Goal: Use online tool/utility: Use online tool/utility

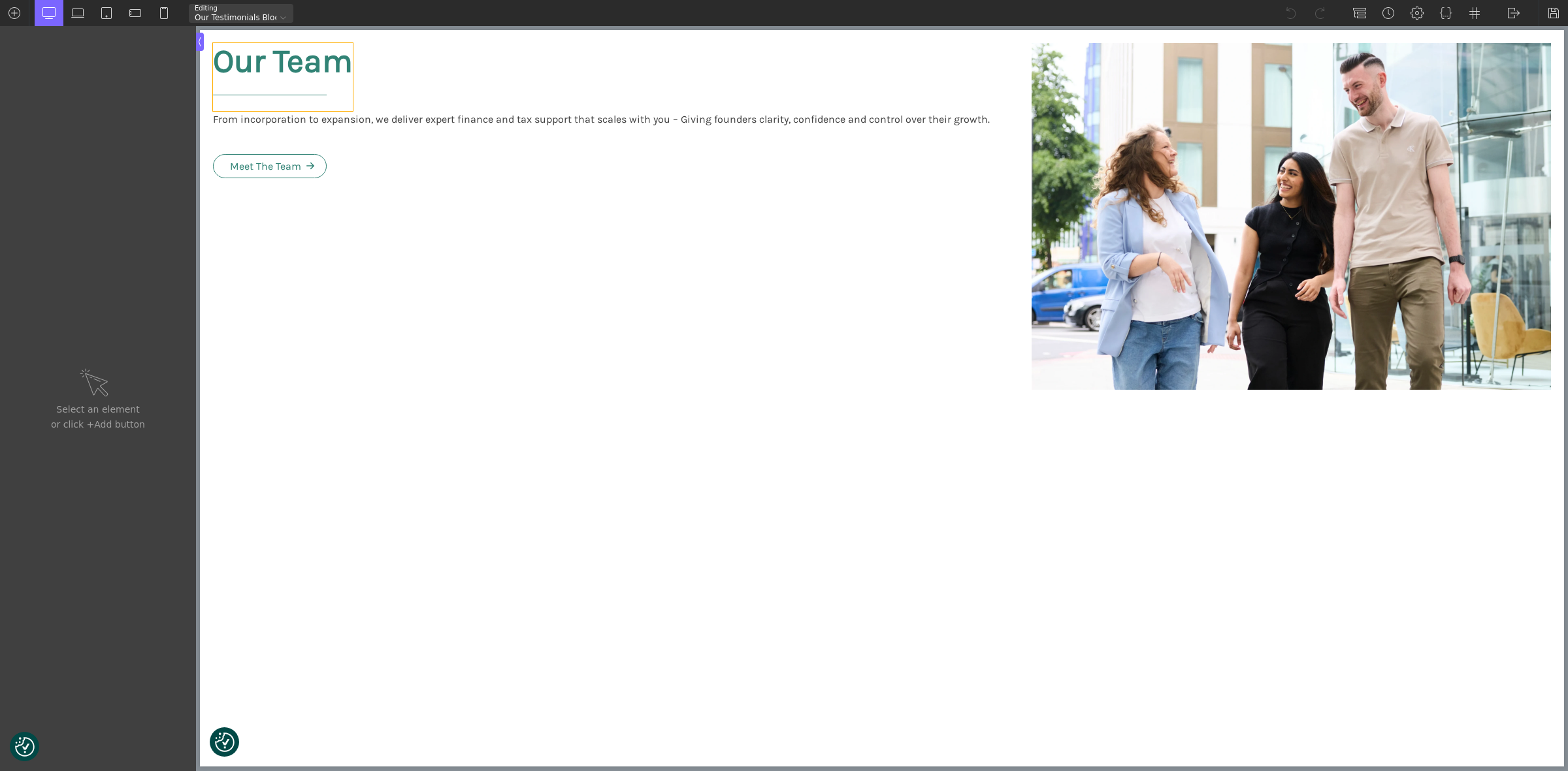
click at [296, 56] on h2 "Our Team" at bounding box center [283, 77] width 140 height 68
type input "headline-7-564"
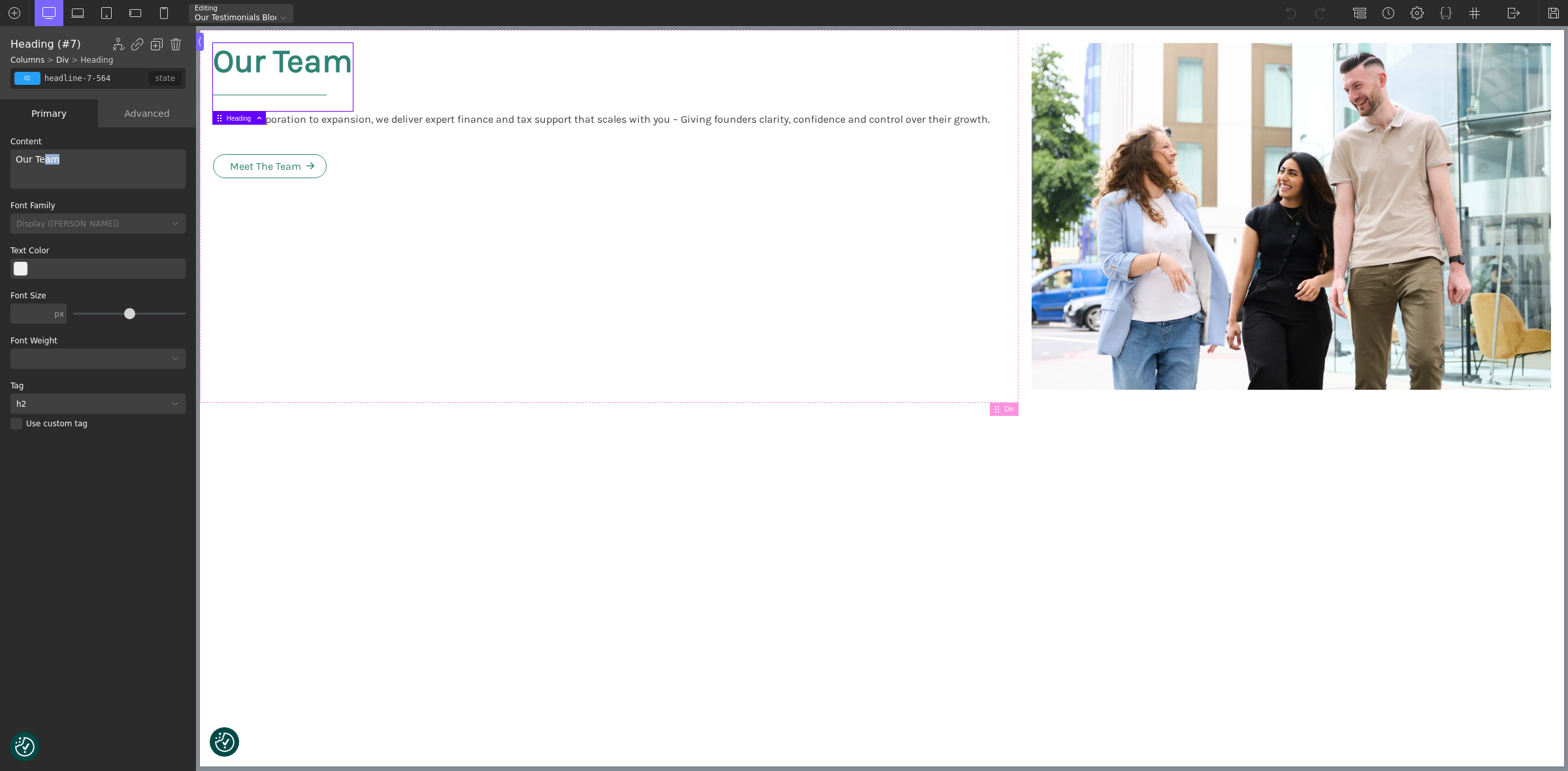
drag, startPoint x: 40, startPoint y: 165, endPoint x: 89, endPoint y: 167, distance: 49.0
click at [89, 167] on div "Our Team" at bounding box center [98, 169] width 175 height 39
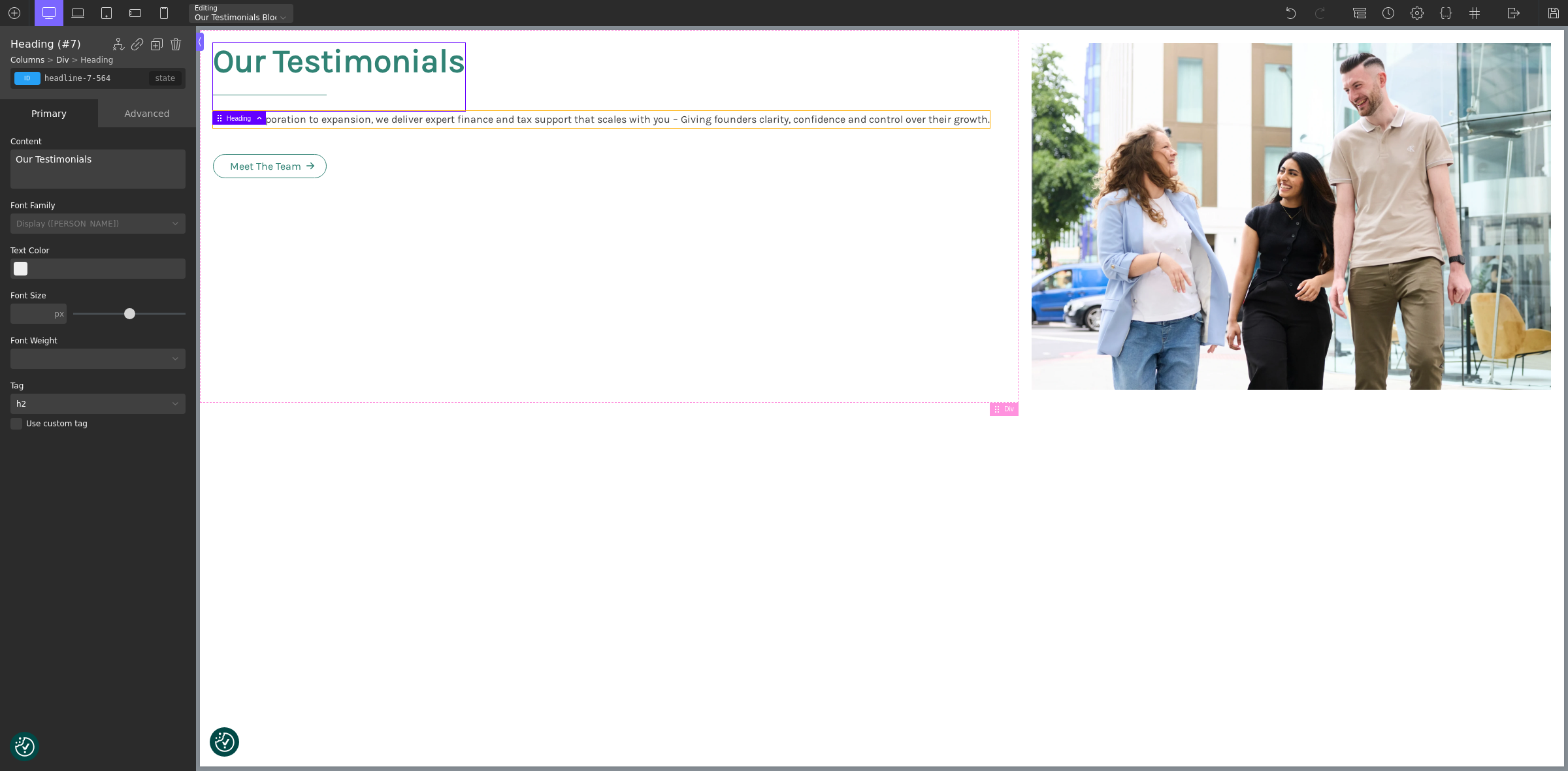
click at [699, 121] on div "From incorporation to expansion, we deliver expert finance and tax support that…" at bounding box center [601, 119] width 777 height 17
type input "text_block-9-564"
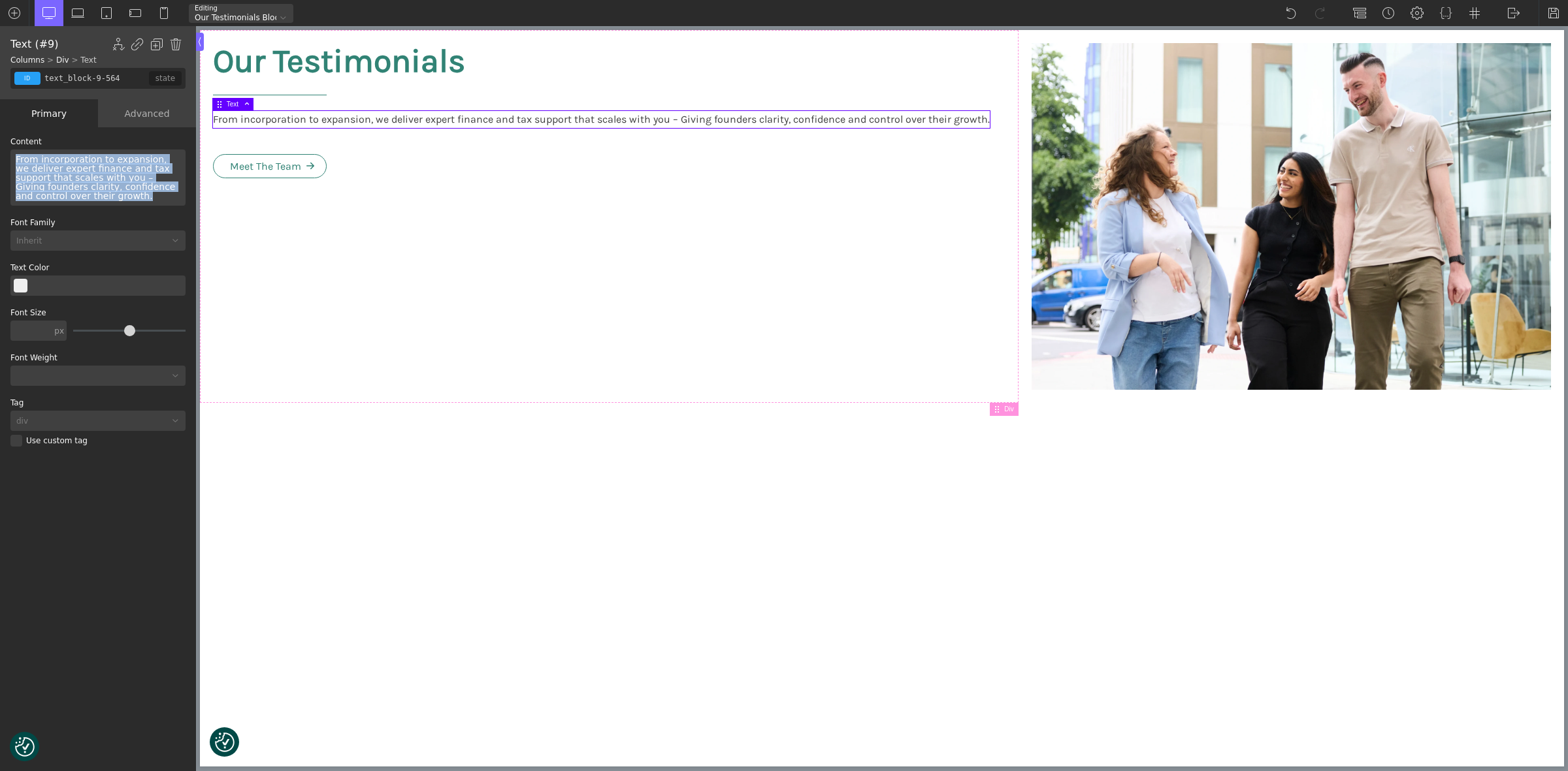
drag, startPoint x: 49, startPoint y: 193, endPoint x: 17, endPoint y: 160, distance: 46.0
click at [17, 160] on div "From incorporation to expansion, we deliver expert finance and tax support that…" at bounding box center [98, 178] width 175 height 56
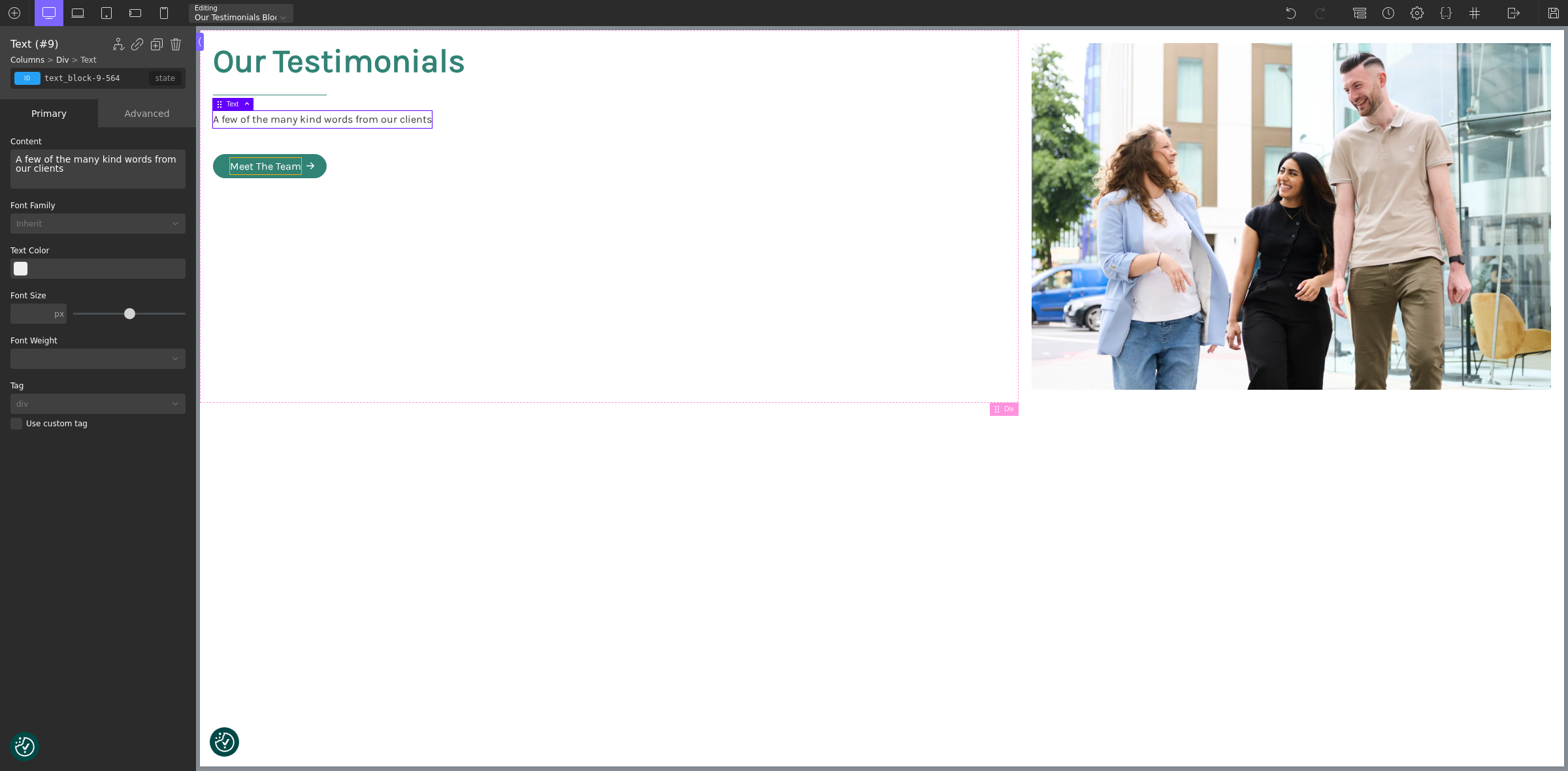
type input "text_block-425-564"
click at [276, 162] on div "Meet The Team" at bounding box center [265, 166] width 71 height 17
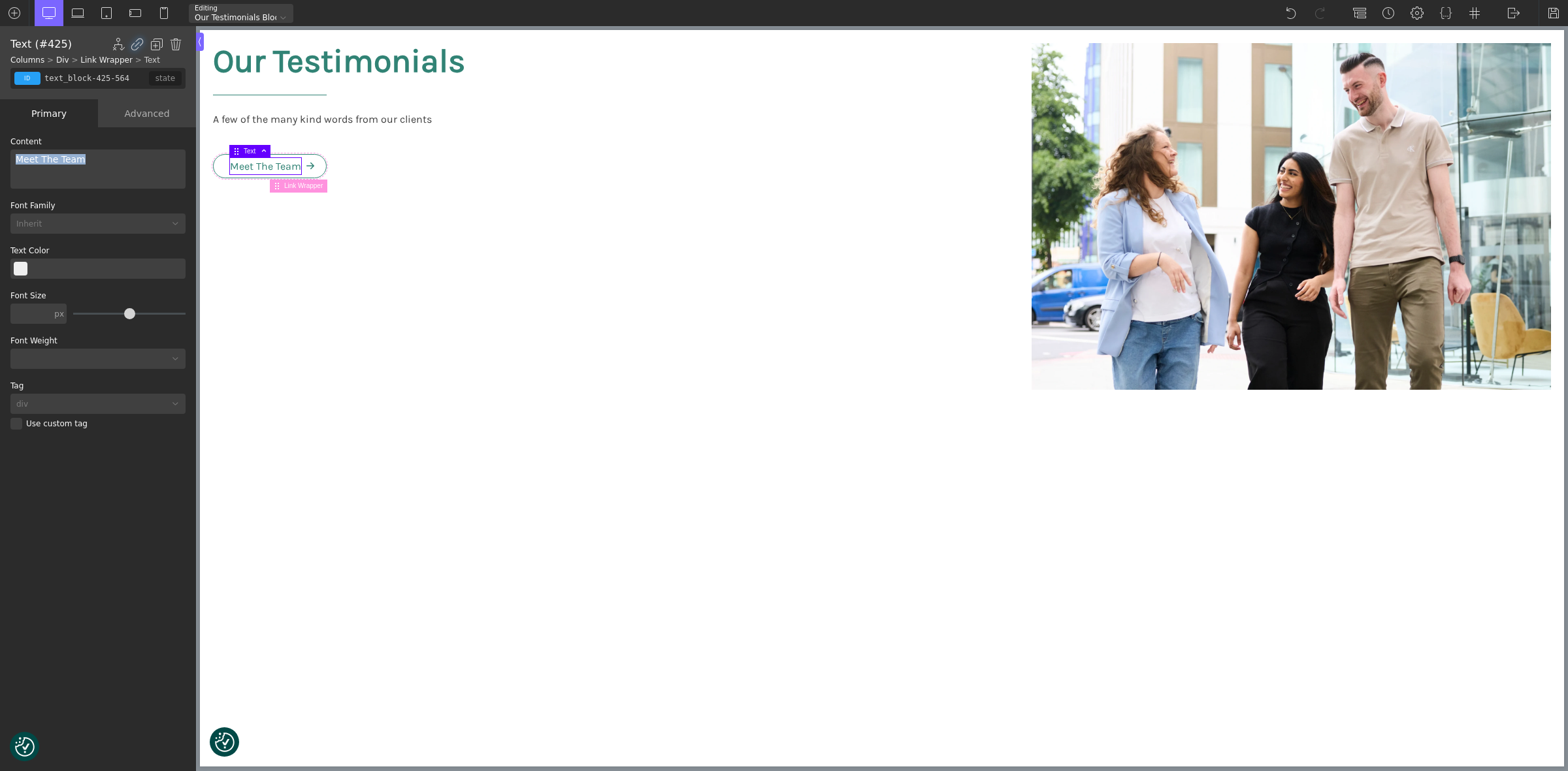
drag, startPoint x: 86, startPoint y: 158, endPoint x: 0, endPoint y: 154, distance: 86.1
click at [0, 154] on div "WP Grid Builder Stack Columns Vertically Page container (1200px) and below Less…" at bounding box center [98, 451] width 196 height 647
drag, startPoint x: 312, startPoint y: 187, endPoint x: 250, endPoint y: 187, distance: 62.0
click at [312, 187] on span "Link Wrapper" at bounding box center [310, 186] width 43 height 7
type input "white-svg-hover"
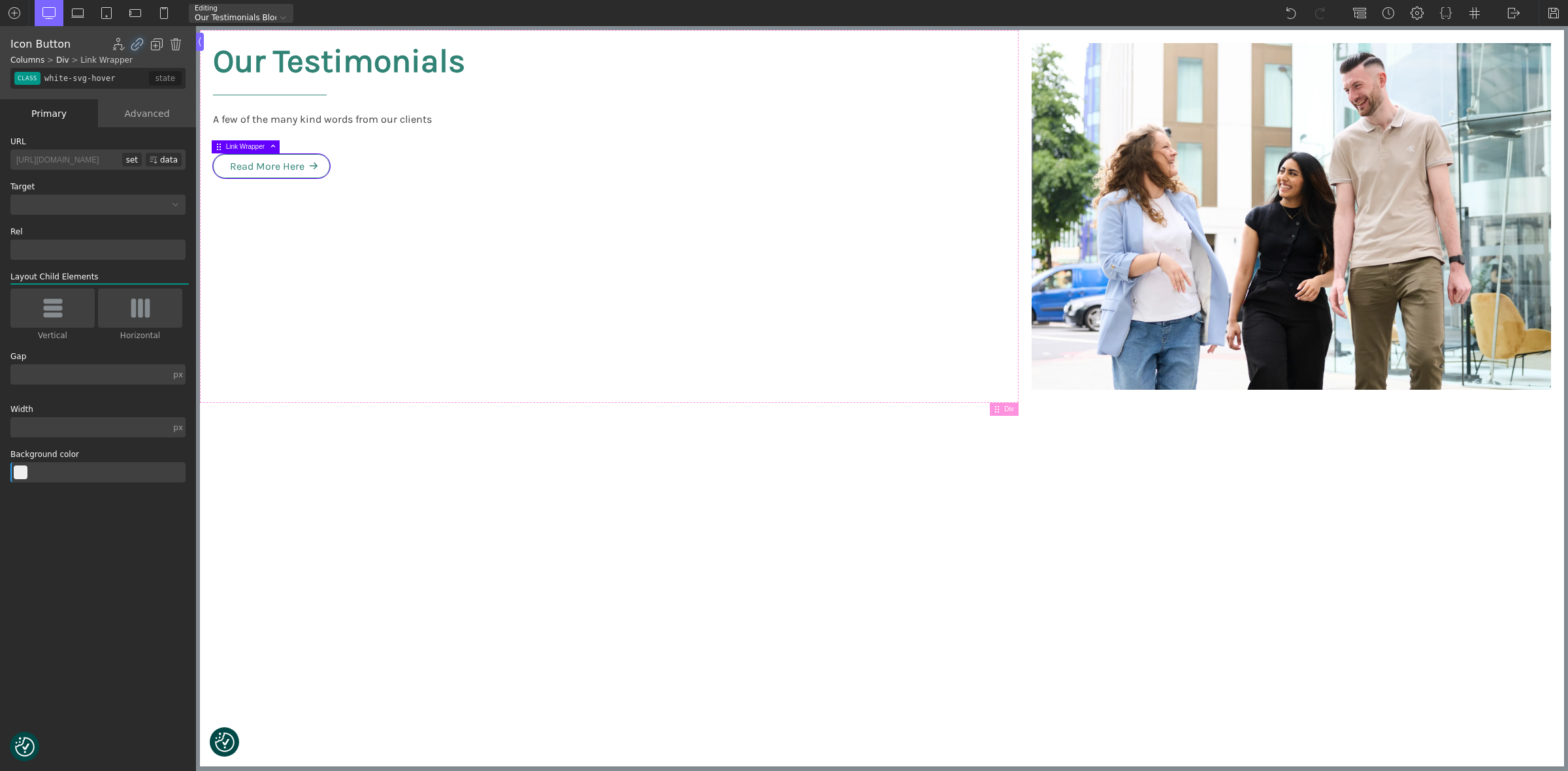
click at [71, 158] on input "[URL][DOMAIN_NAME]" at bounding box center [67, 160] width 112 height 20
click at [70, 158] on input "[URL][DOMAIN_NAME]" at bounding box center [67, 160] width 112 height 20
paste input "[URL][DOMAIN_NAME]"
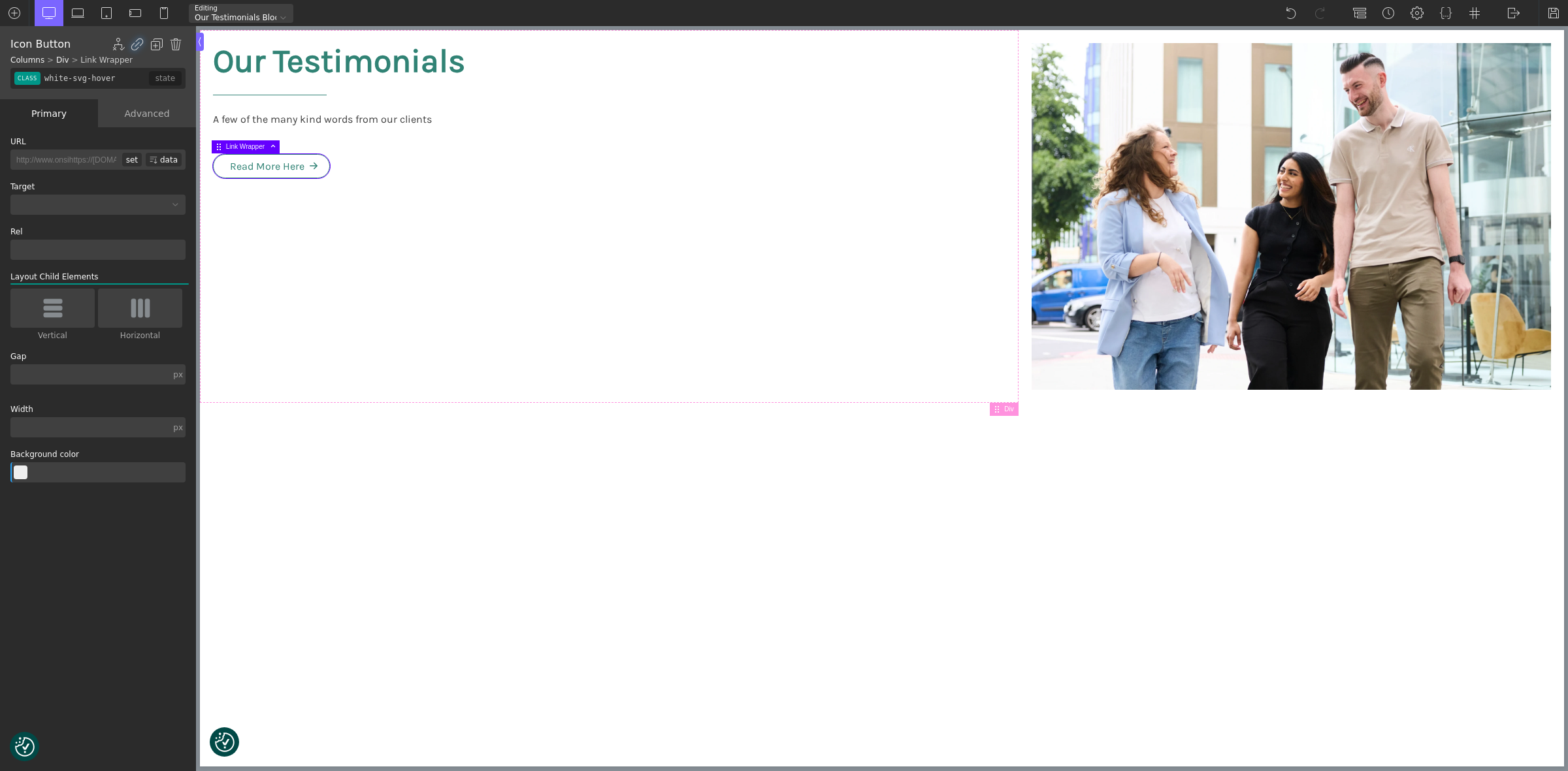
scroll to position [0, 96]
click at [70, 158] on input "http://www.onsihttps://[DOMAIN_NAME][URL][DOMAIN_NAME]" at bounding box center [67, 160] width 112 height 20
click at [238, 174] on div at bounding box center [271, 176] width 117 height 7
type input "[URL][DOMAIN_NAME]"
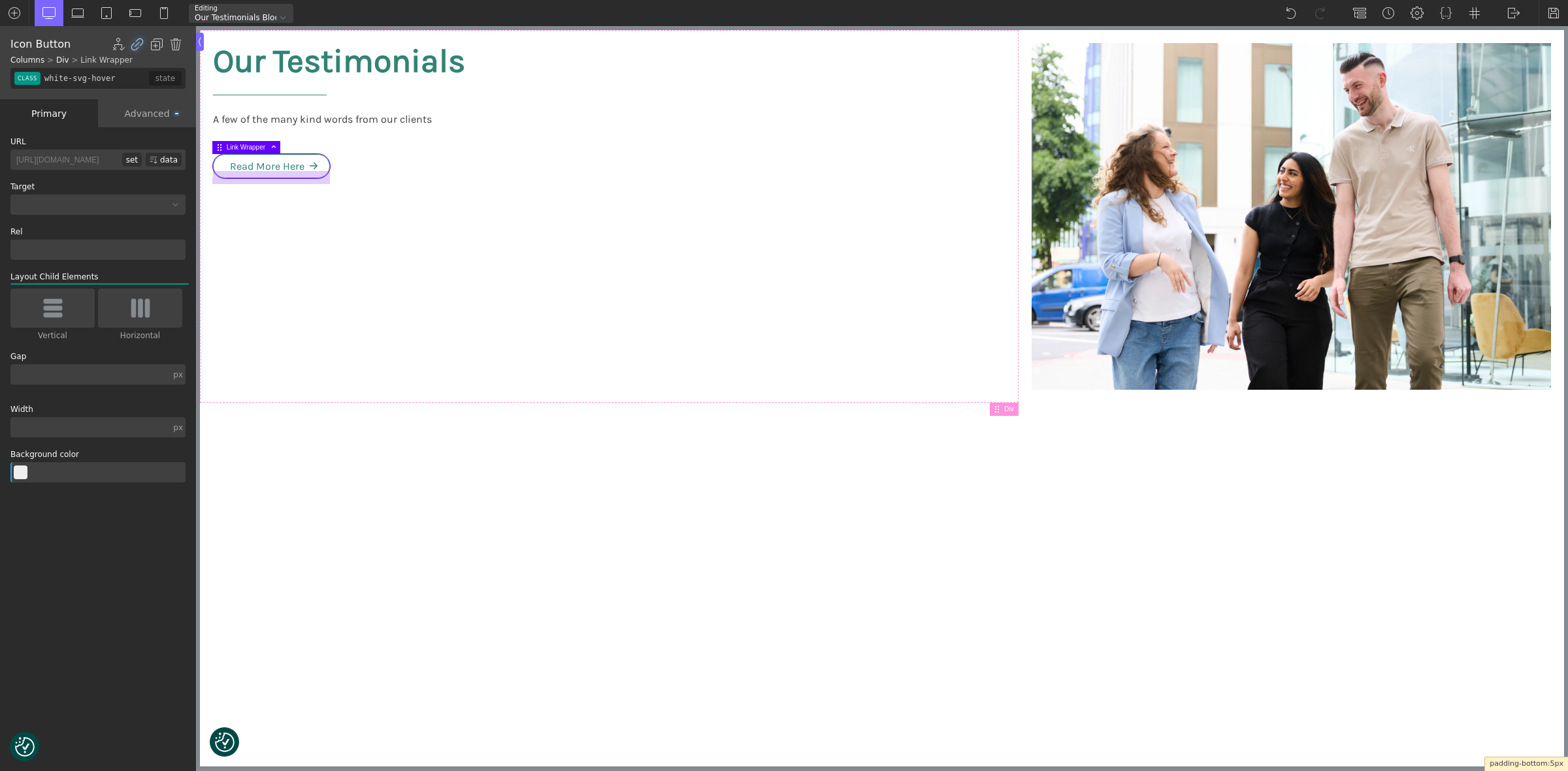
click at [260, 403] on div "Link Wrapper Div" at bounding box center [882, 403] width 1364 height 0
click at [260, 206] on div "Our Testimonials A few of the many kind words from our clients Read More Here" at bounding box center [609, 216] width 818 height 373
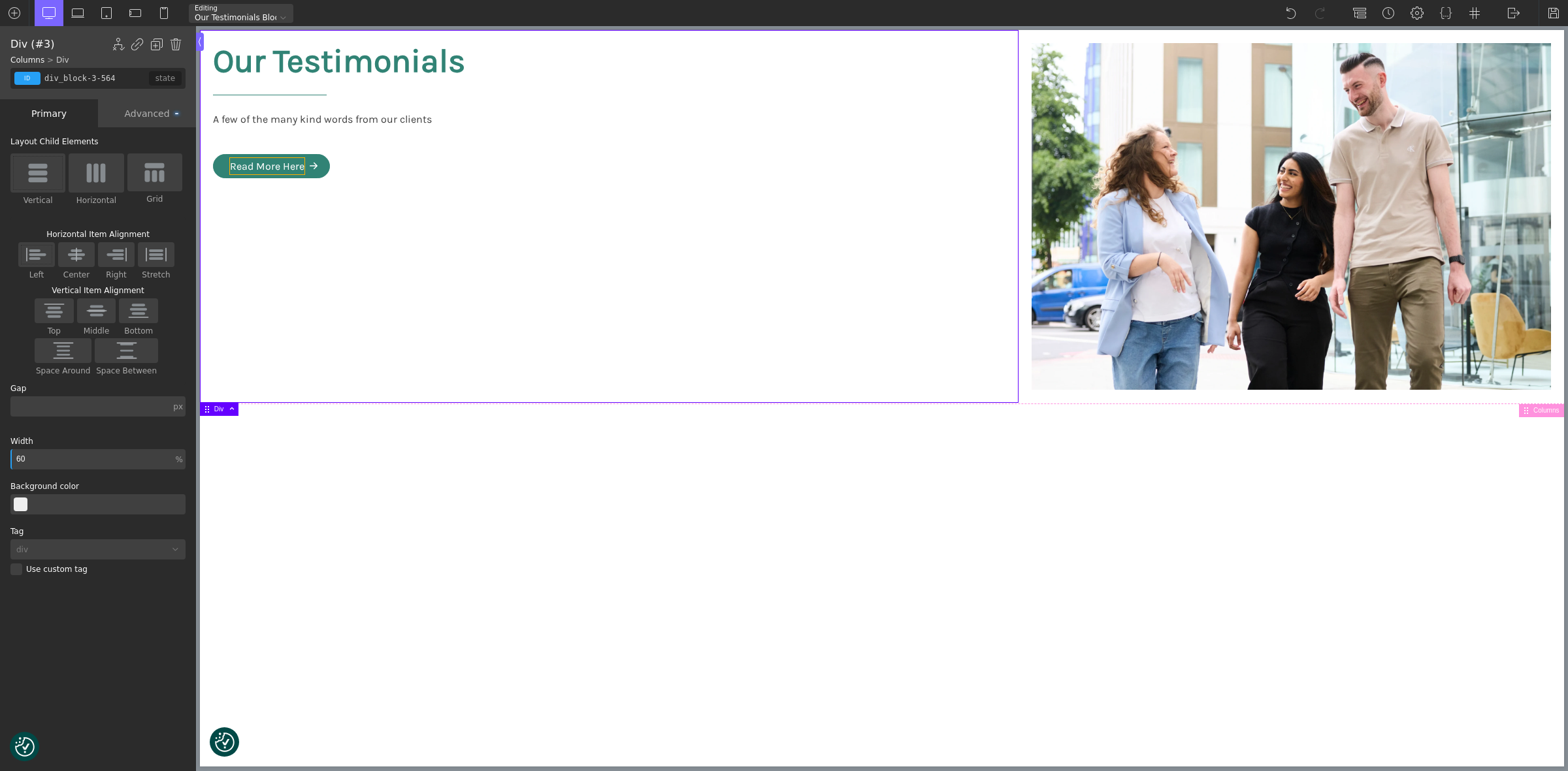
click at [286, 164] on div "Read More Here" at bounding box center [267, 166] width 75 height 17
type input "text_block-425-564"
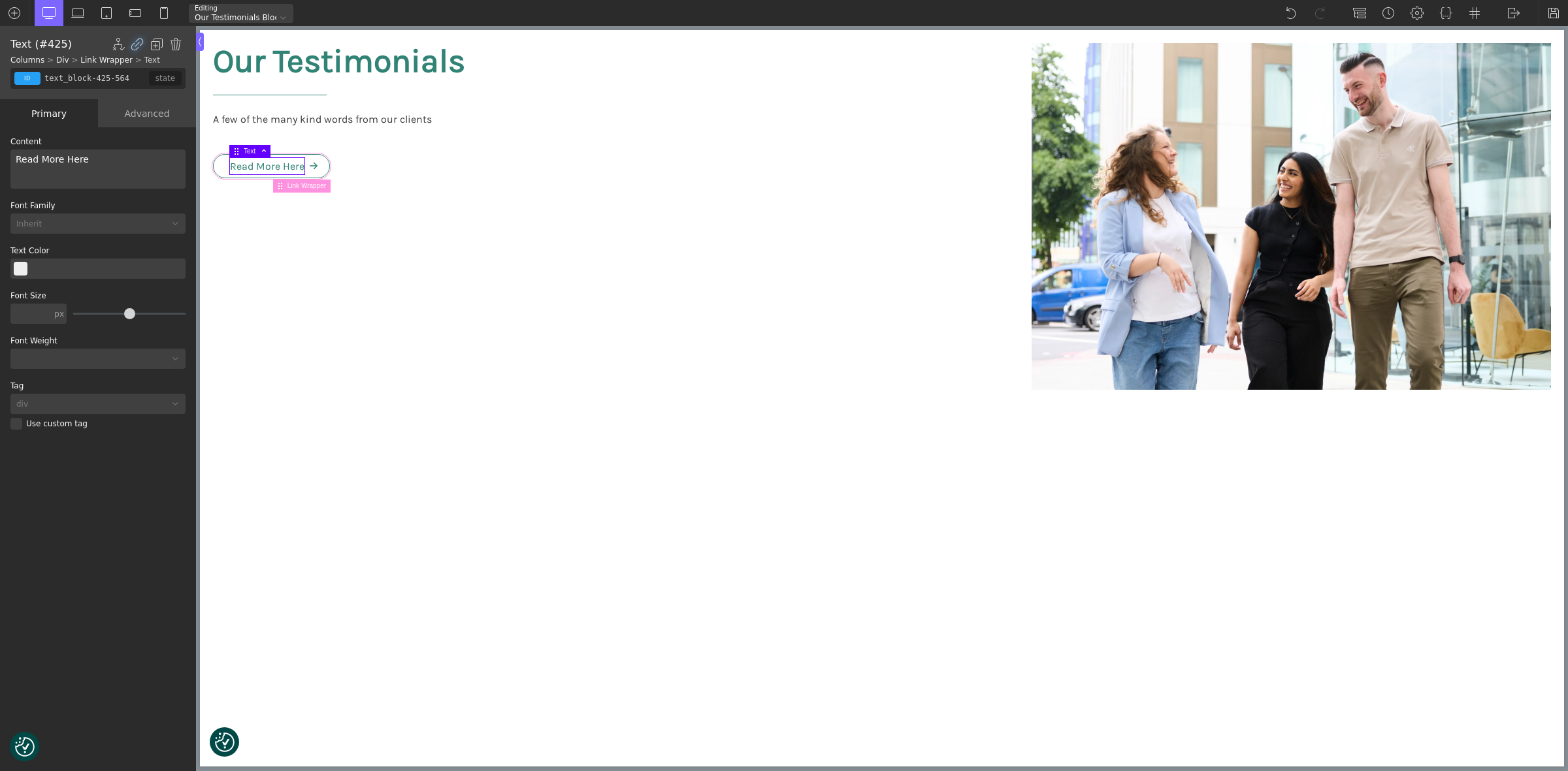
click at [314, 183] on span "Link Wrapper" at bounding box center [309, 185] width 43 height 7
type input "white-svg-hover"
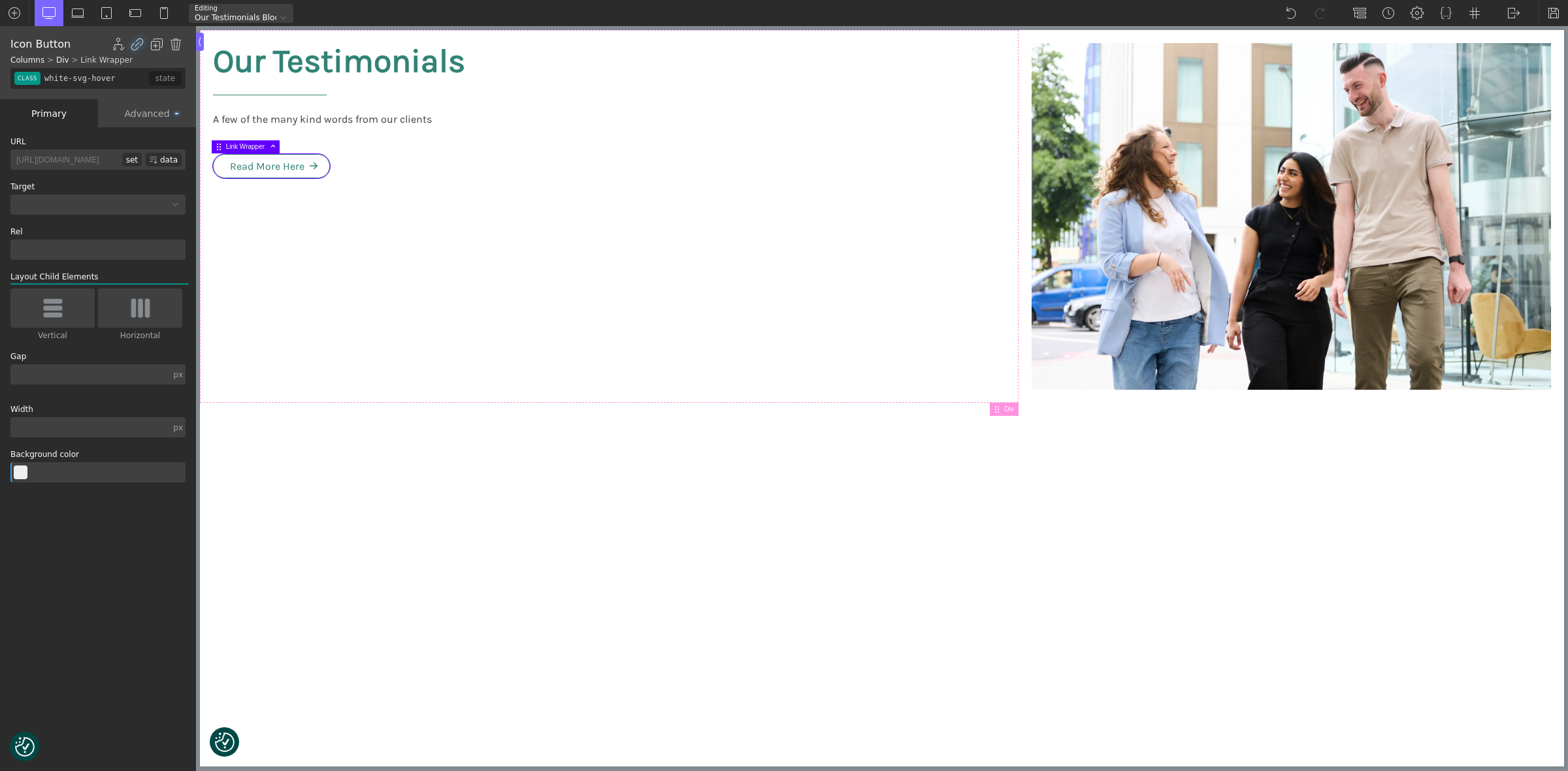
click at [129, 155] on div "set" at bounding box center [132, 160] width 19 height 13
type input "[URL][DOMAIN_NAME]"
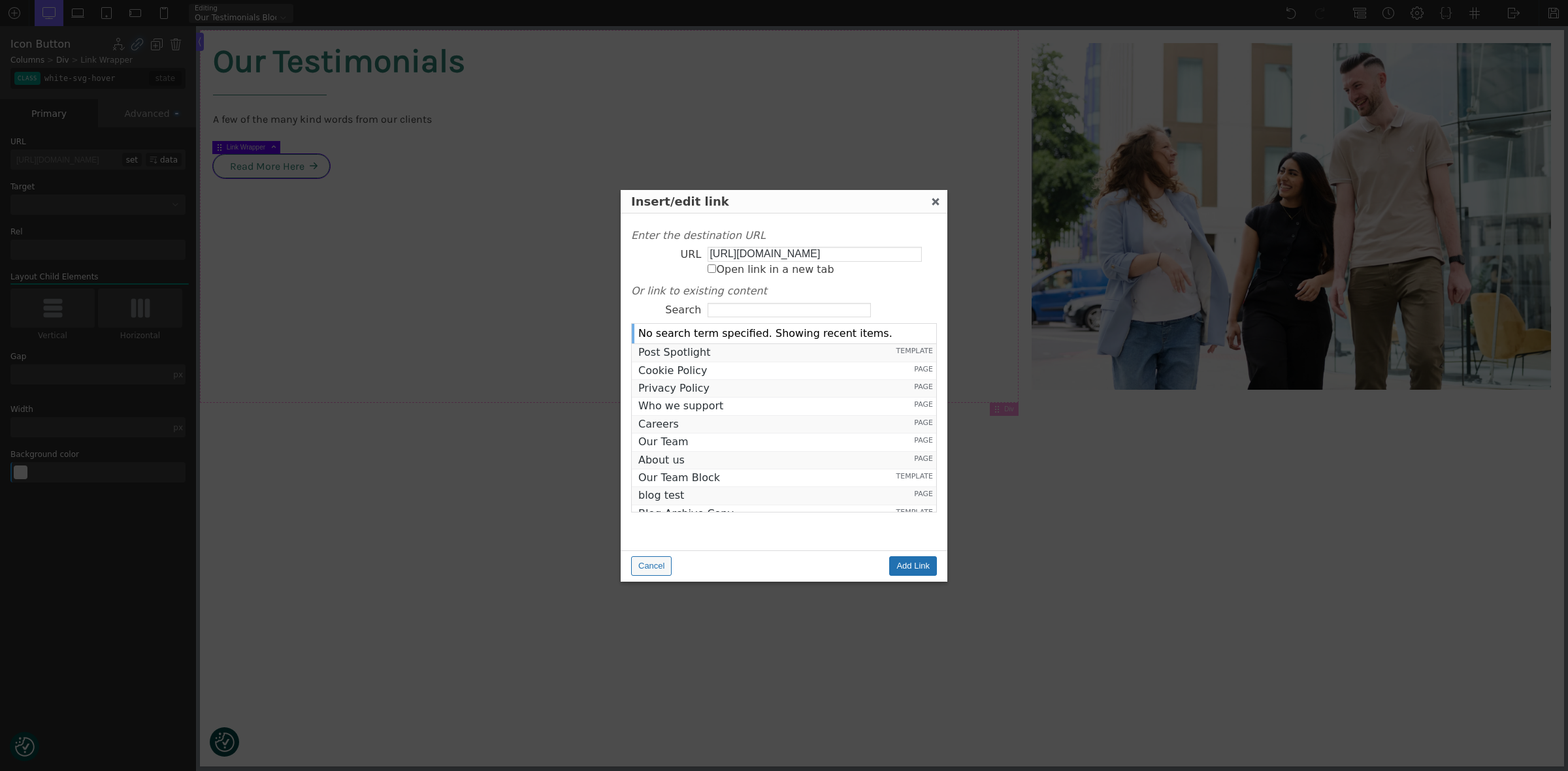
click at [750, 248] on input "[URL][DOMAIN_NAME]" at bounding box center [814, 254] width 214 height 14
type input "[URL][DOMAIN_NAME]"
click at [915, 562] on input "Add Link" at bounding box center [912, 565] width 48 height 19
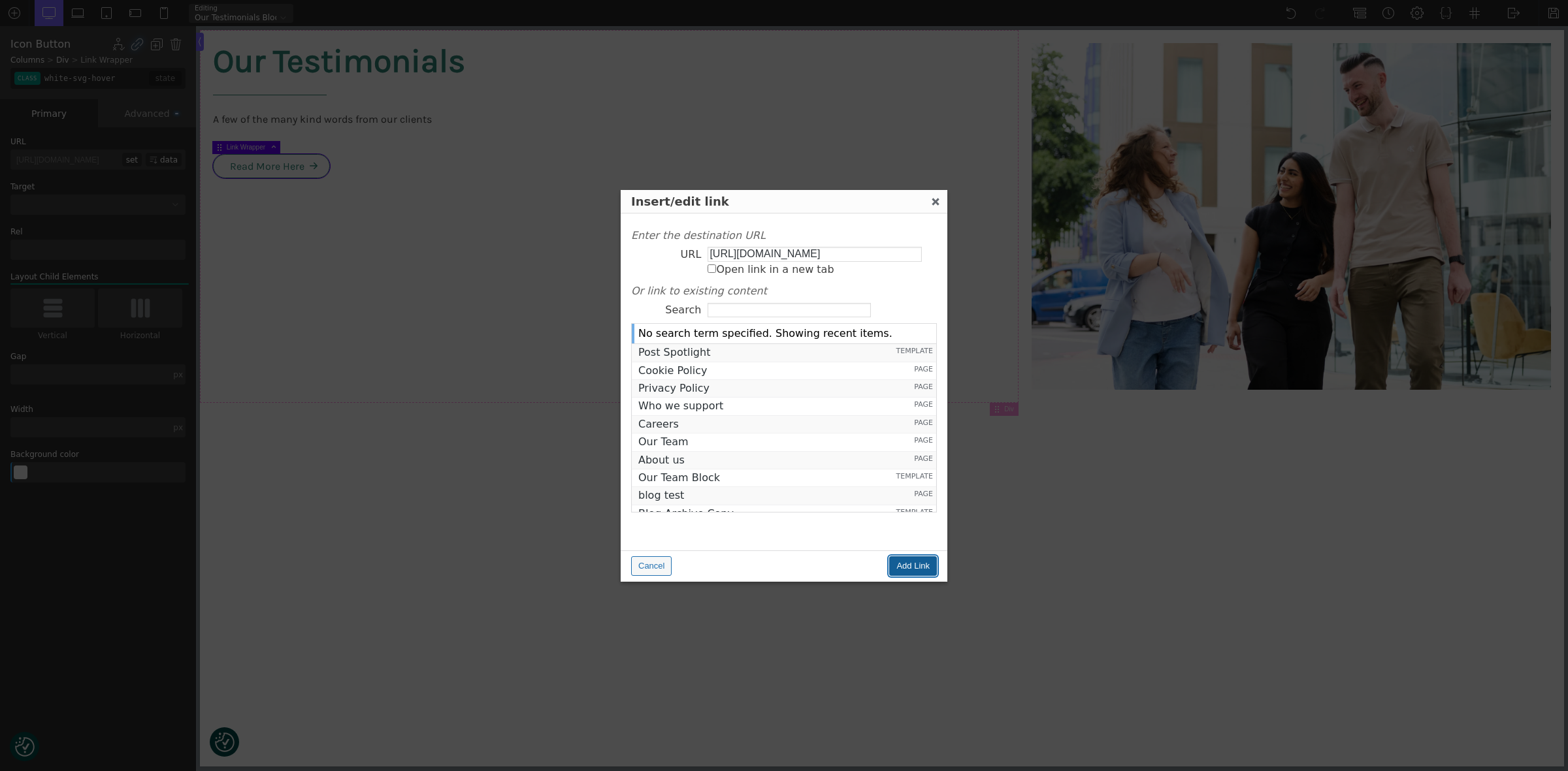
type input "[URL][DOMAIN_NAME]"
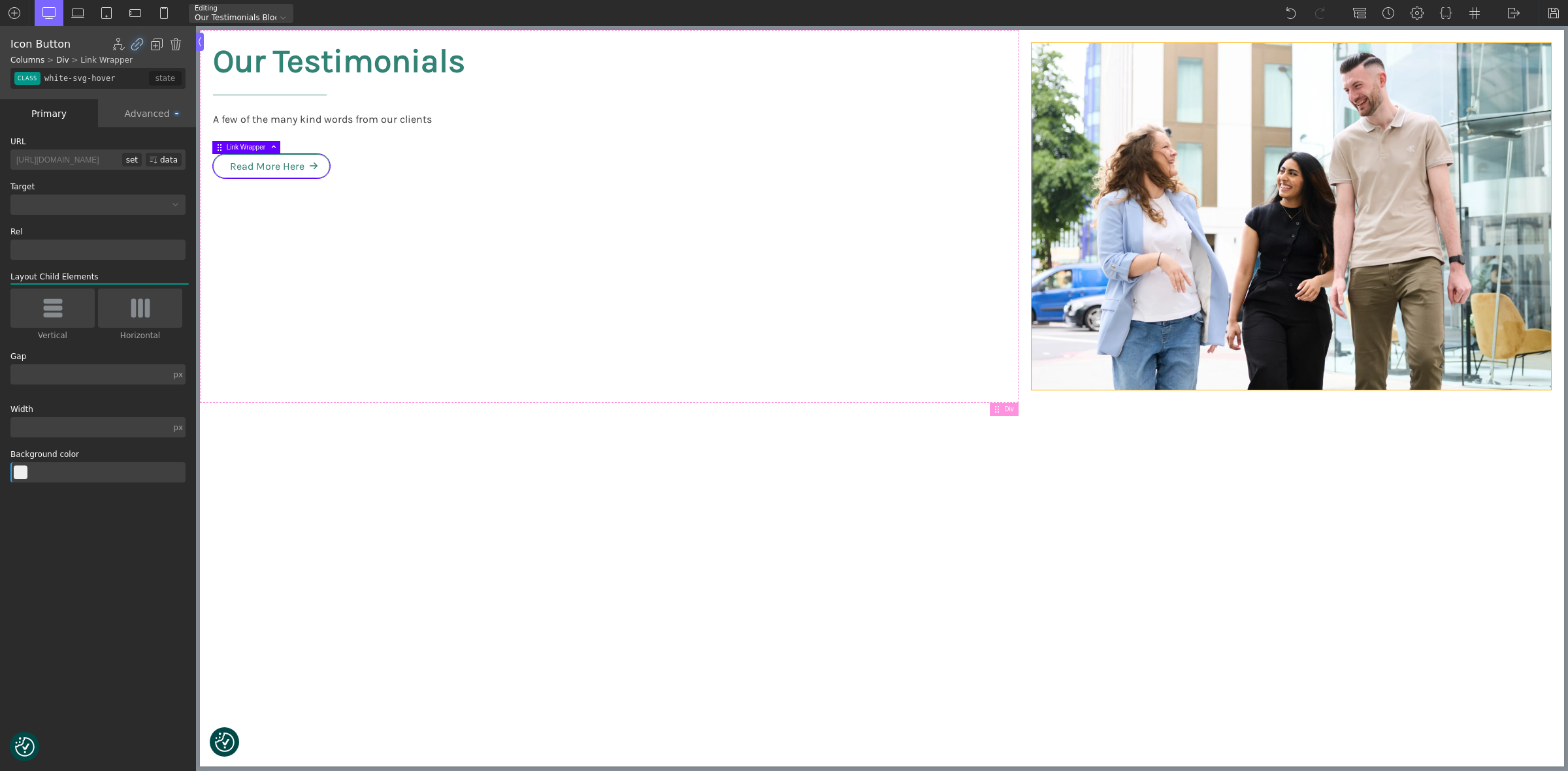
click at [1165, 260] on img at bounding box center [1291, 216] width 519 height 347
type input "image-427-564"
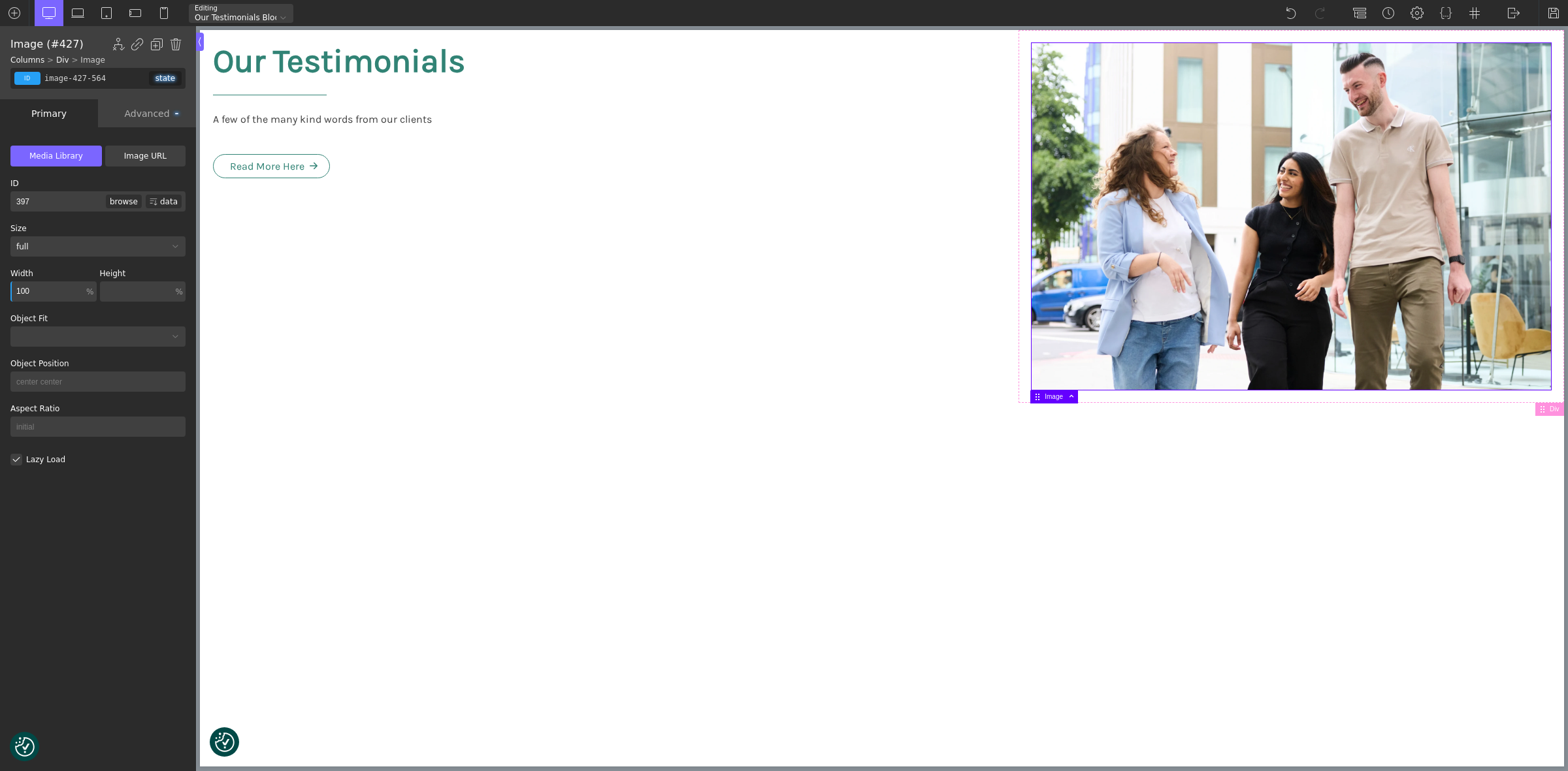
click at [154, 115] on div "Advanced" at bounding box center [147, 114] width 98 height 28
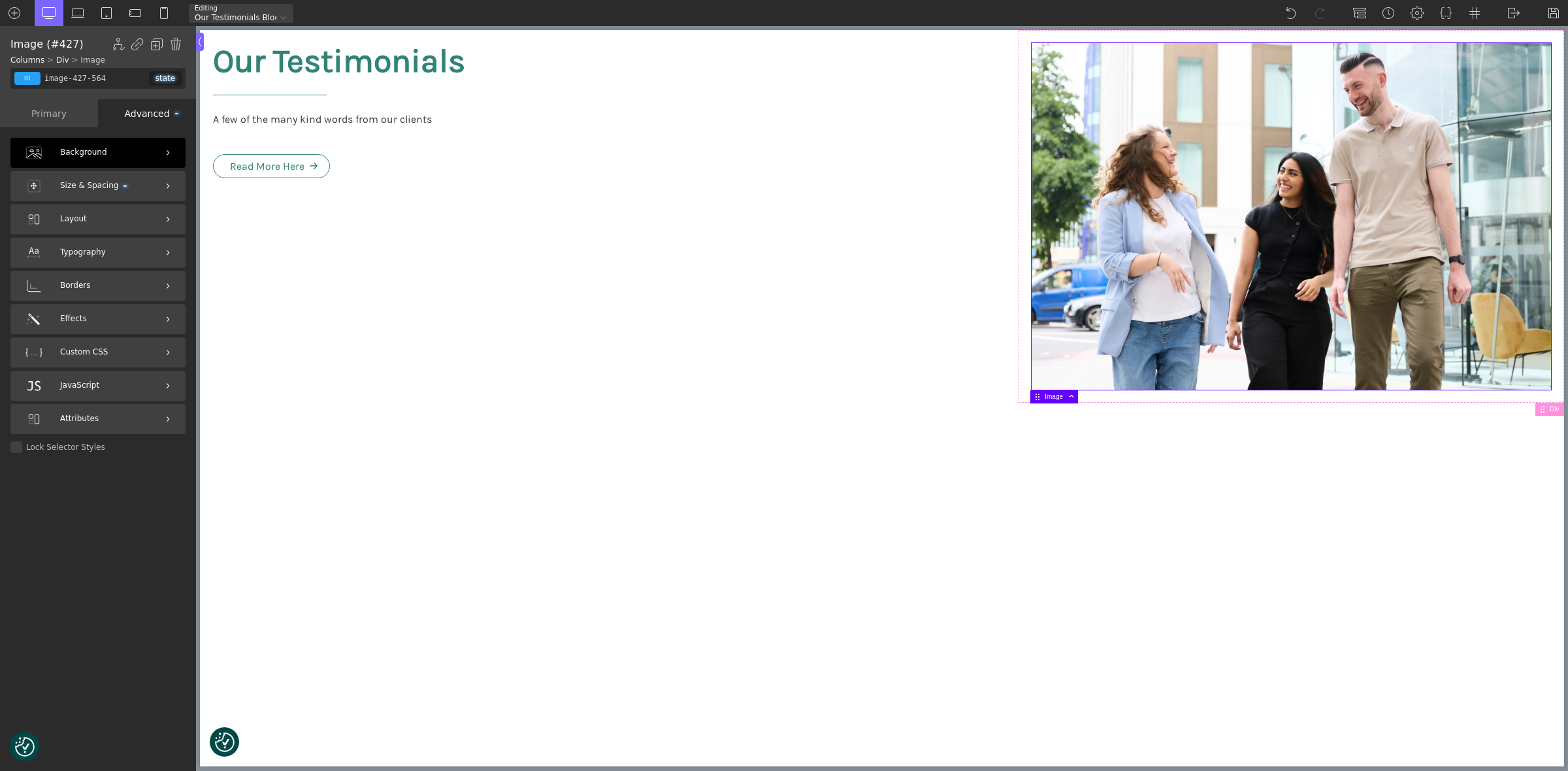
click at [89, 152] on span "Background" at bounding box center [83, 152] width 47 height 12
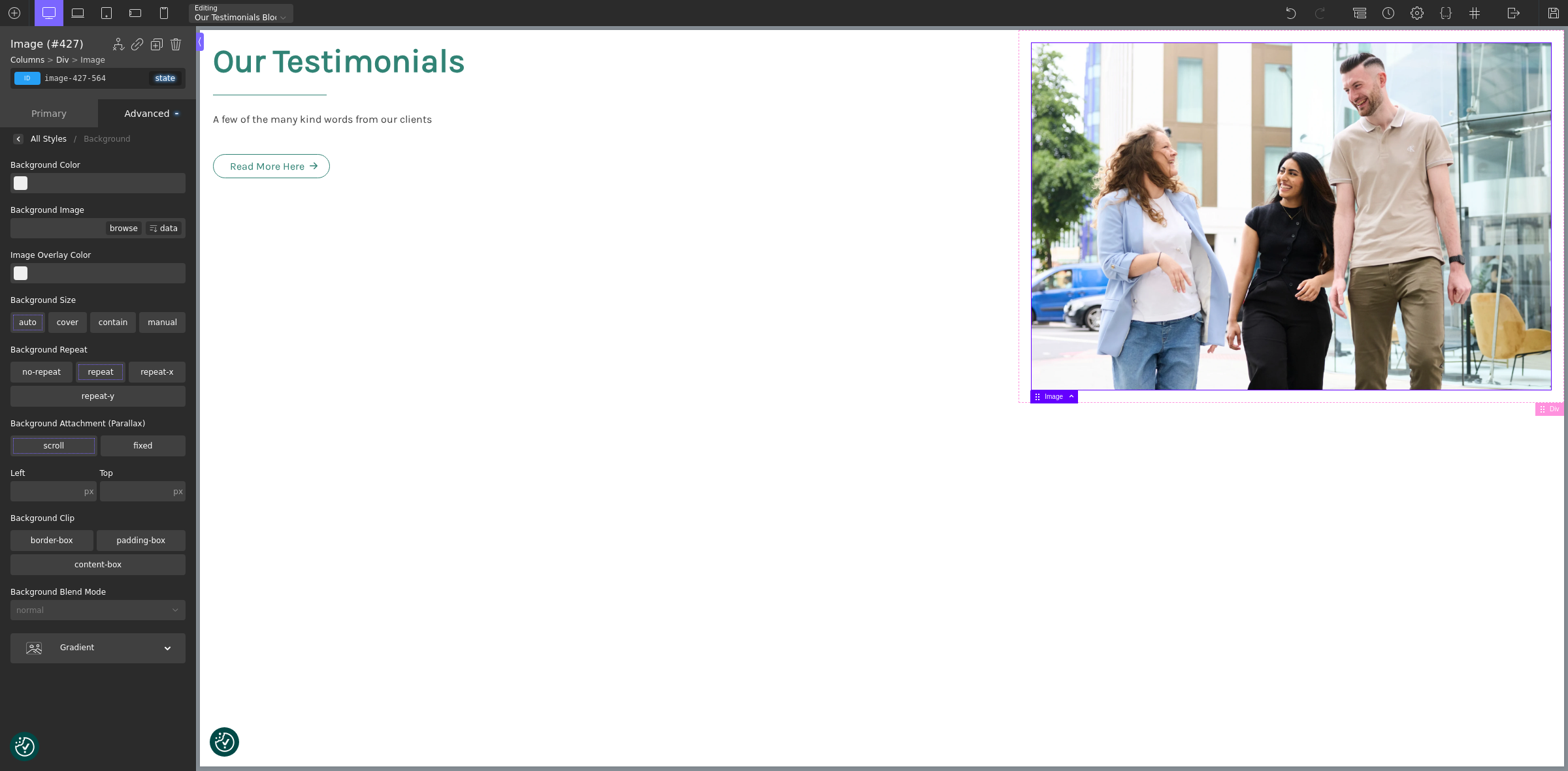
click at [145, 105] on div "Advanced" at bounding box center [147, 114] width 98 height 28
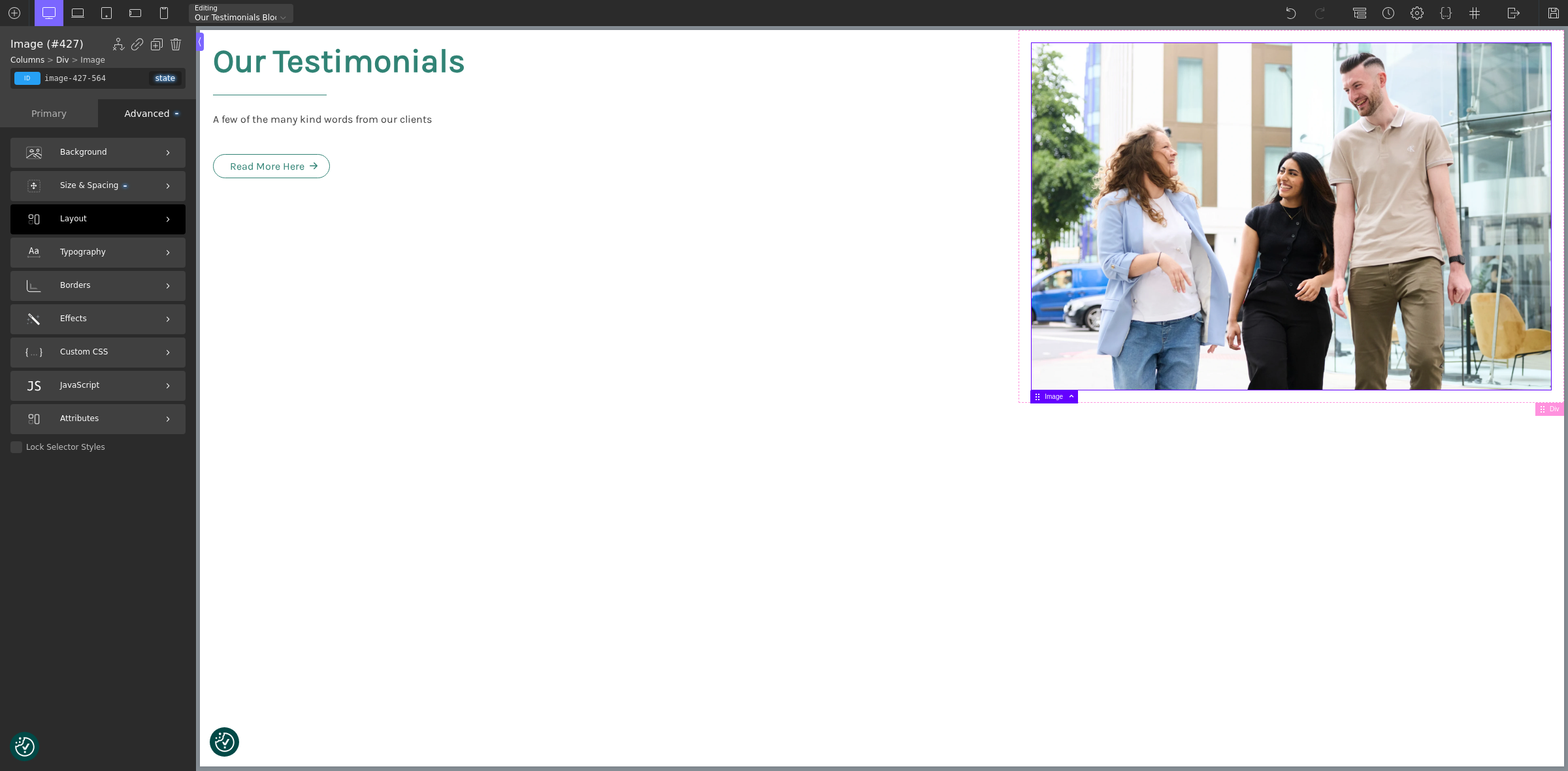
click at [69, 214] on span "Layout" at bounding box center [73, 219] width 27 height 12
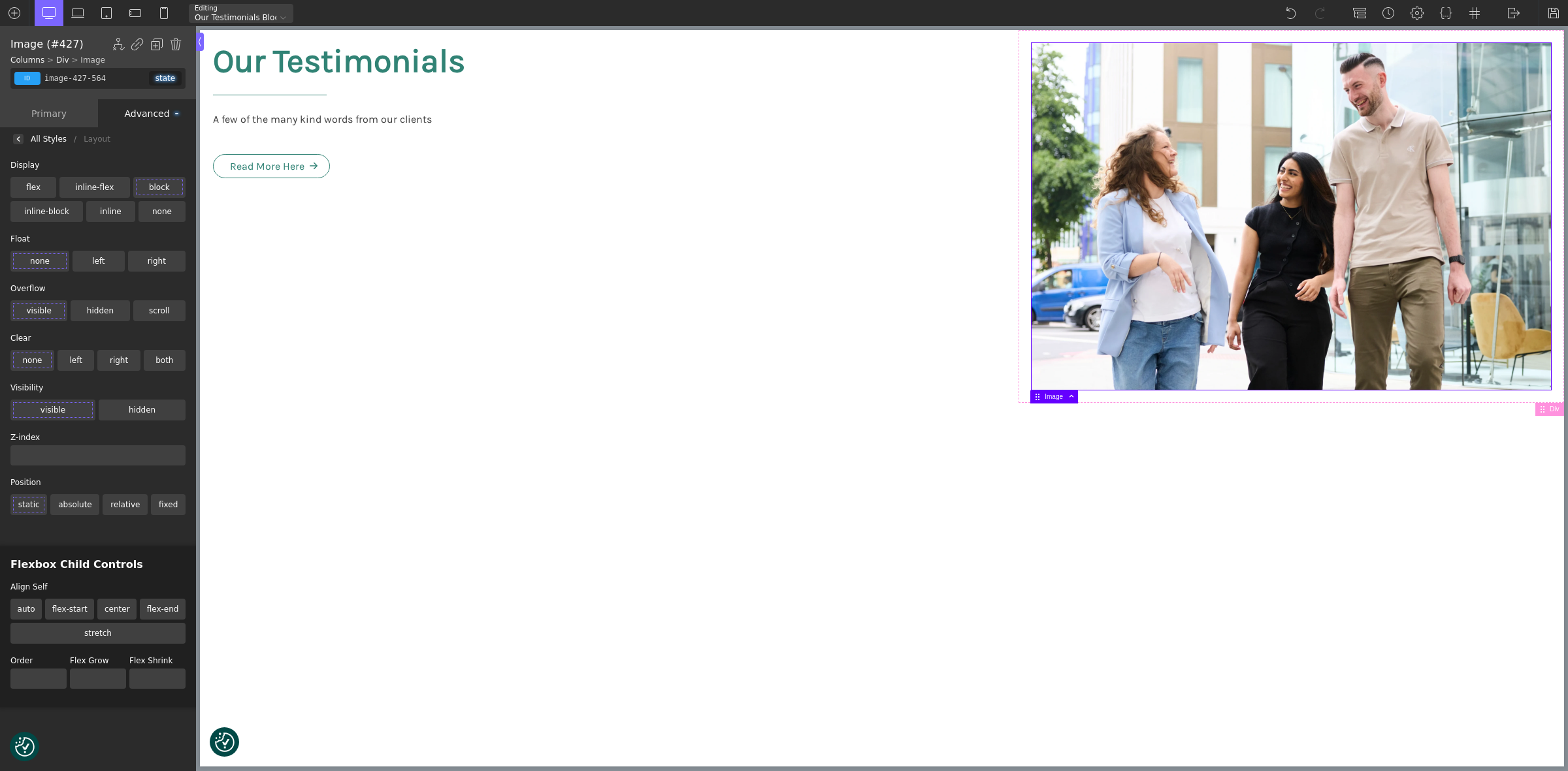
click at [146, 114] on div "Advanced" at bounding box center [147, 114] width 98 height 28
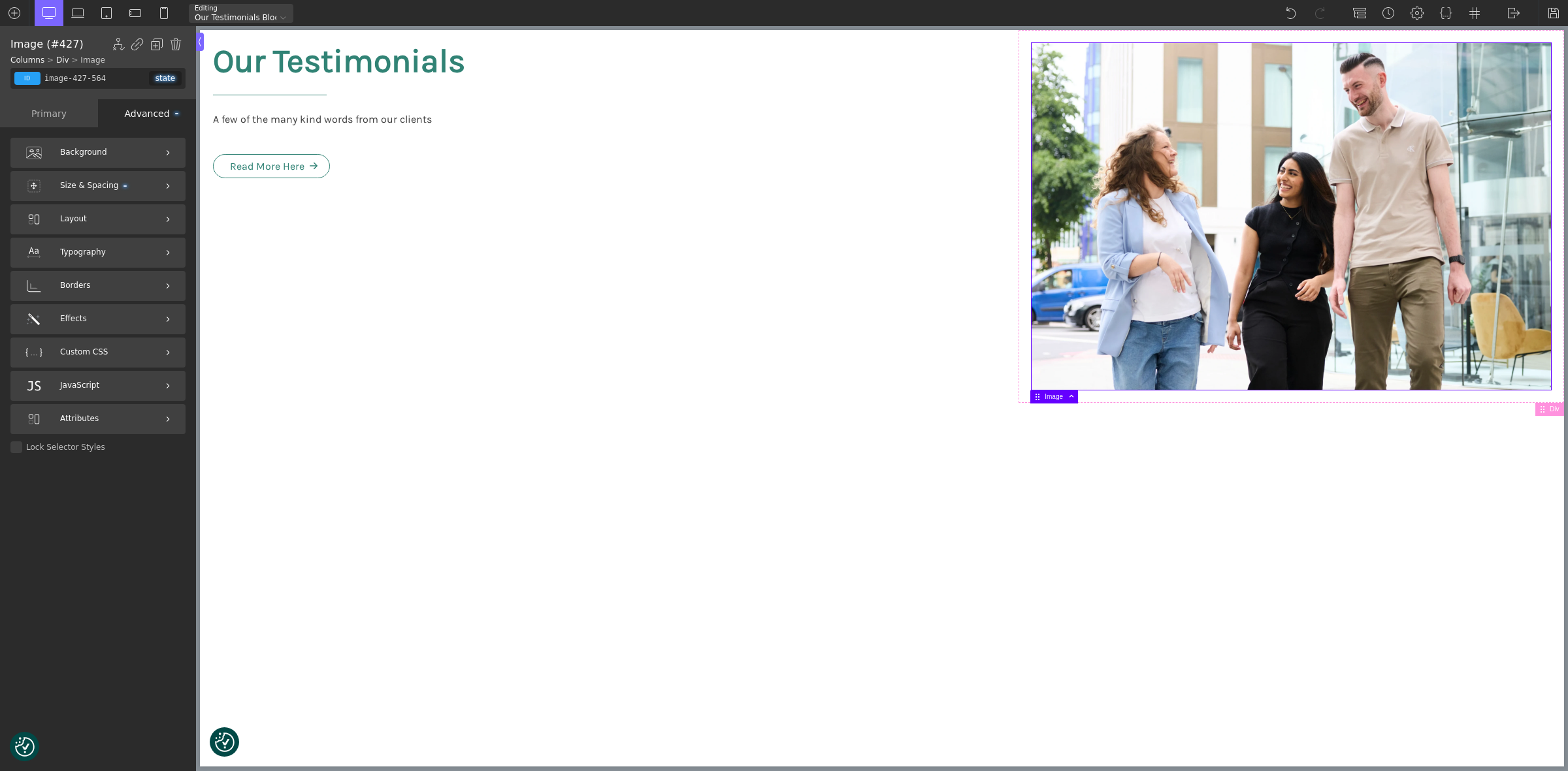
click at [1131, 279] on img at bounding box center [1291, 216] width 519 height 347
click at [27, 76] on div "id" at bounding box center [27, 78] width 26 height 13
click at [83, 79] on input "image-427-564" at bounding box center [95, 78] width 107 height 21
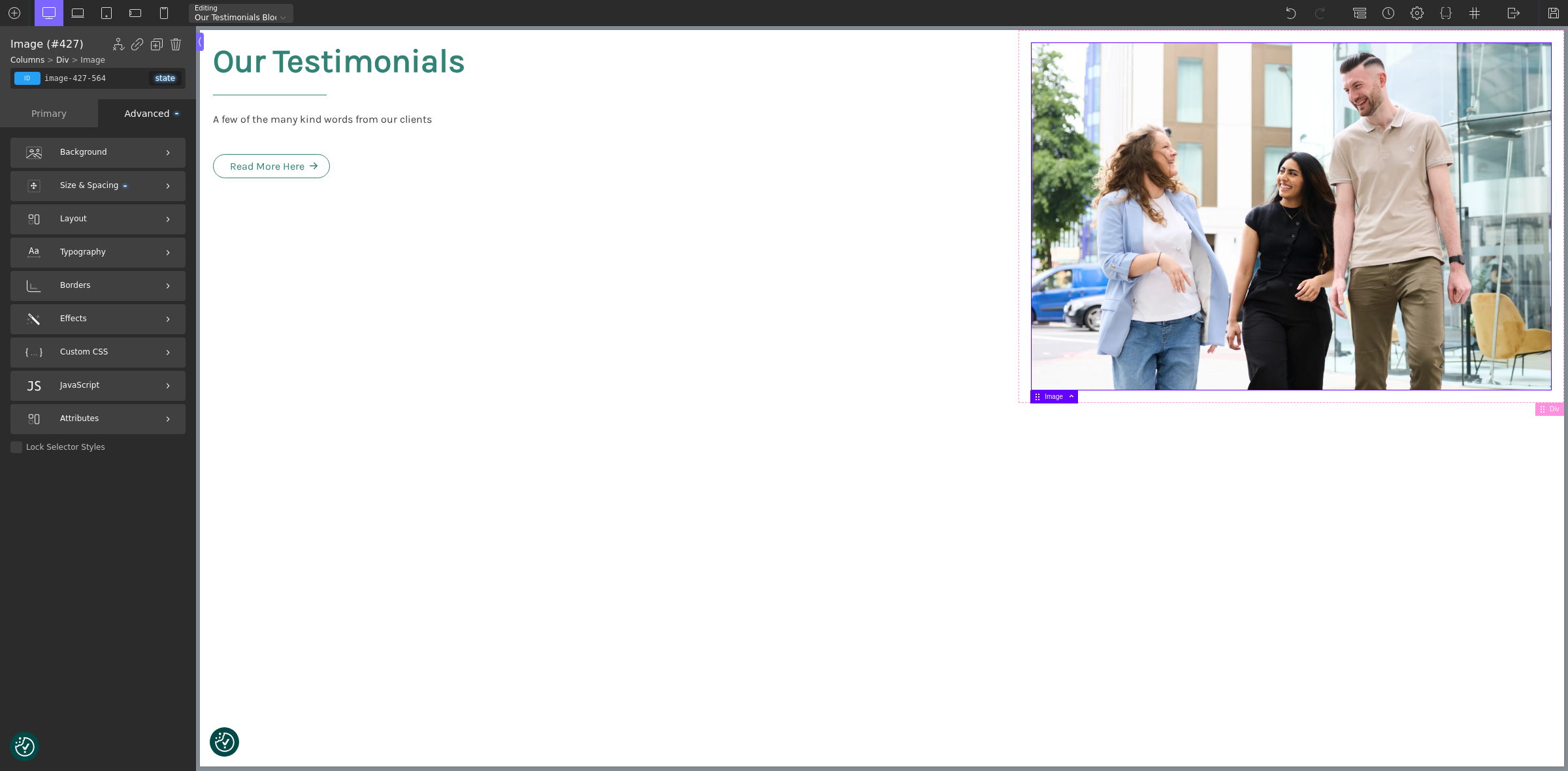
click at [1119, 198] on img at bounding box center [1291, 216] width 519 height 347
click at [151, 109] on div "Advanced" at bounding box center [147, 114] width 98 height 28
click at [168, 76] on div "state" at bounding box center [165, 78] width 33 height 14
click at [89, 145] on div "Background" at bounding box center [98, 152] width 175 height 30
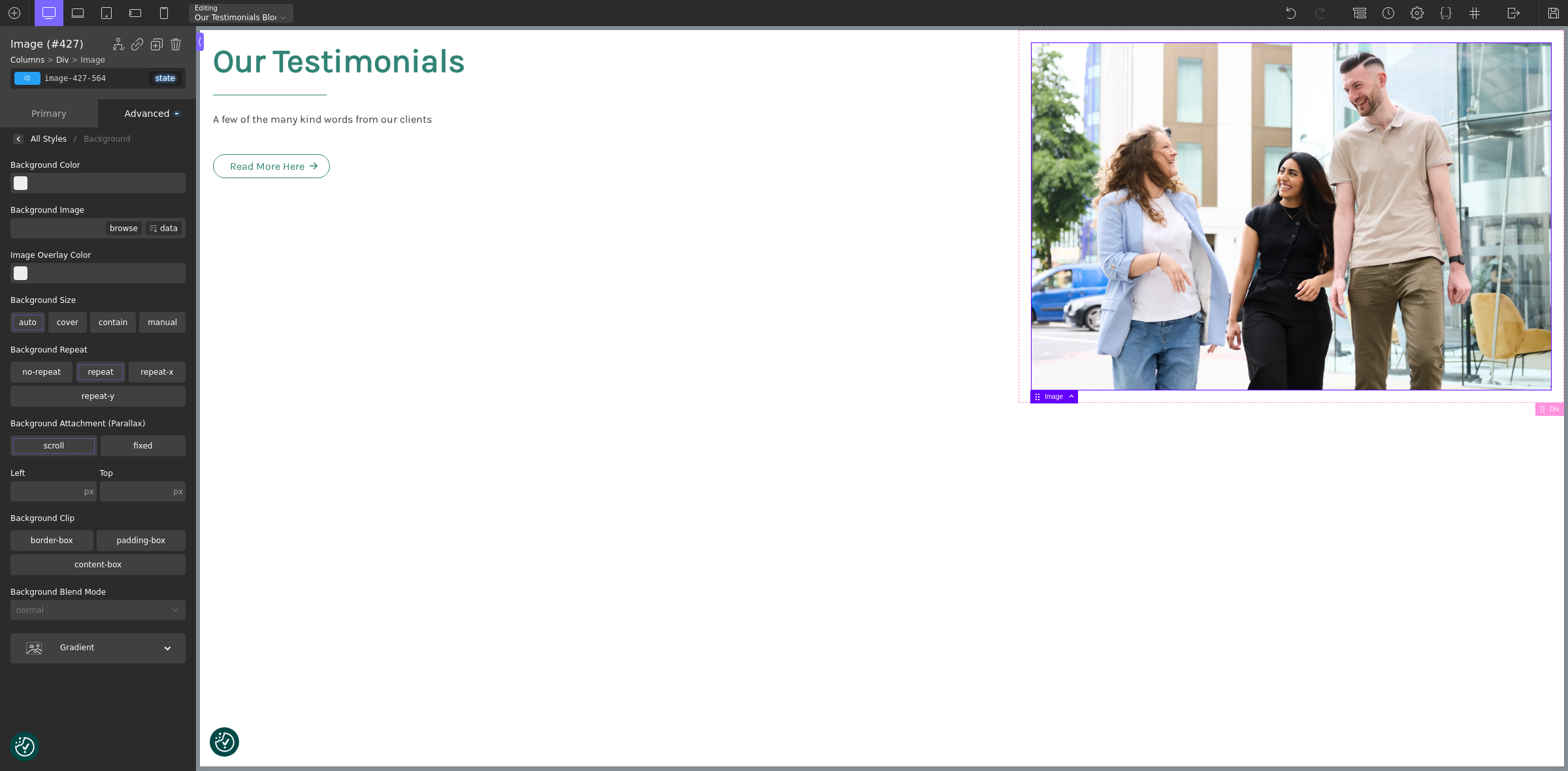
click at [53, 111] on div "Primary" at bounding box center [49, 114] width 98 height 28
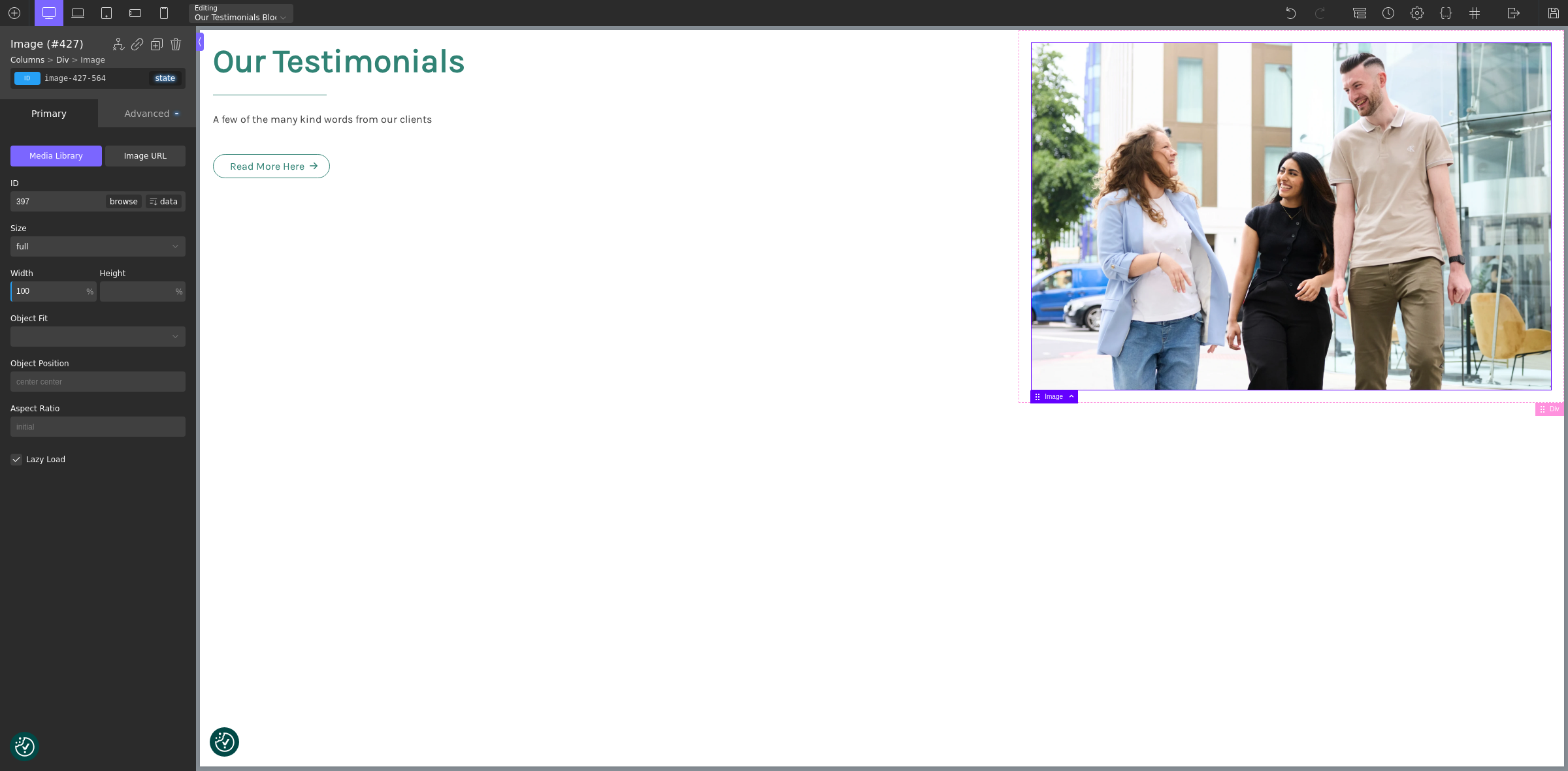
click at [130, 108] on div "Advanced" at bounding box center [147, 114] width 98 height 28
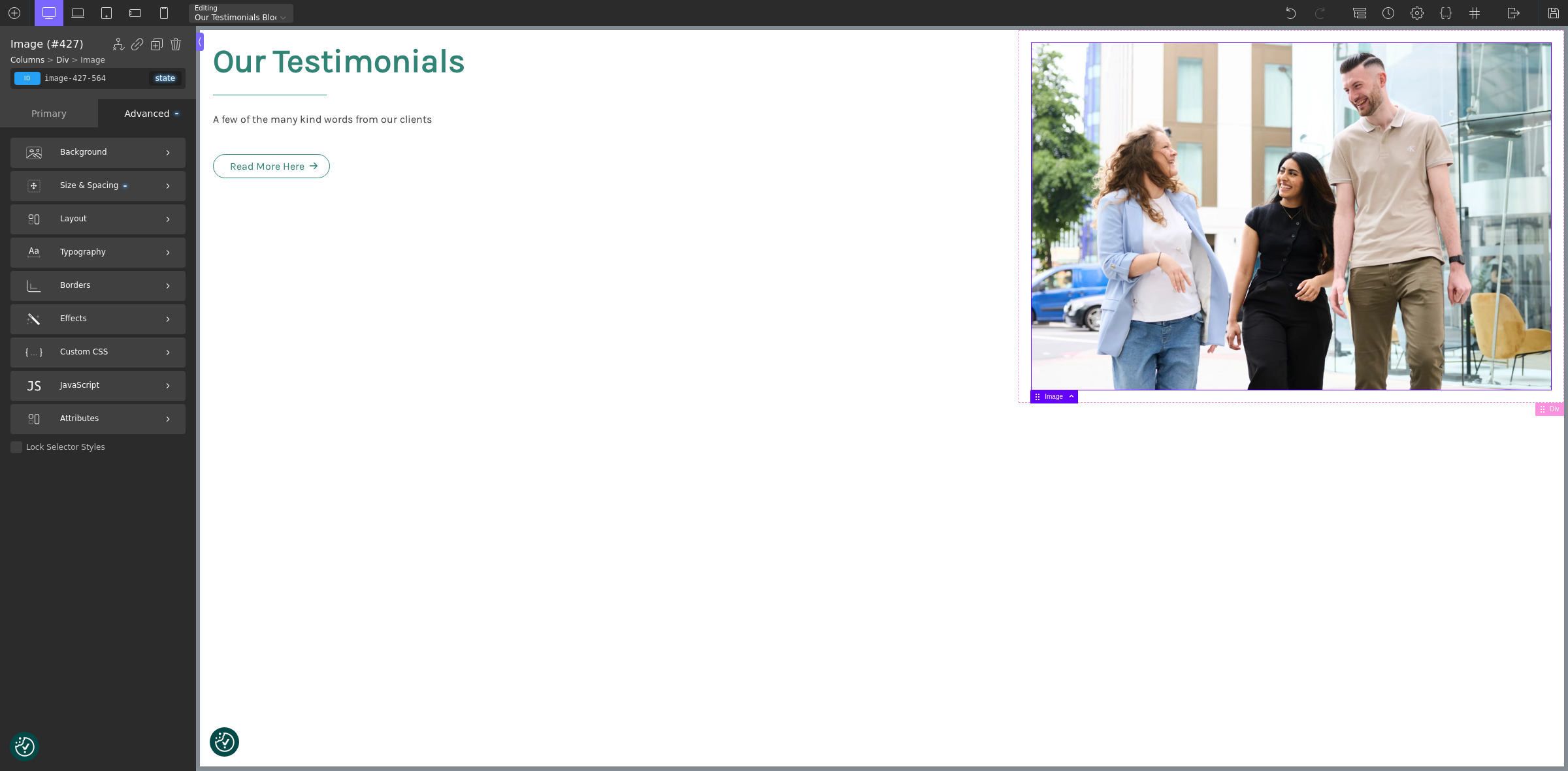
click at [33, 109] on div "Primary" at bounding box center [49, 114] width 98 height 28
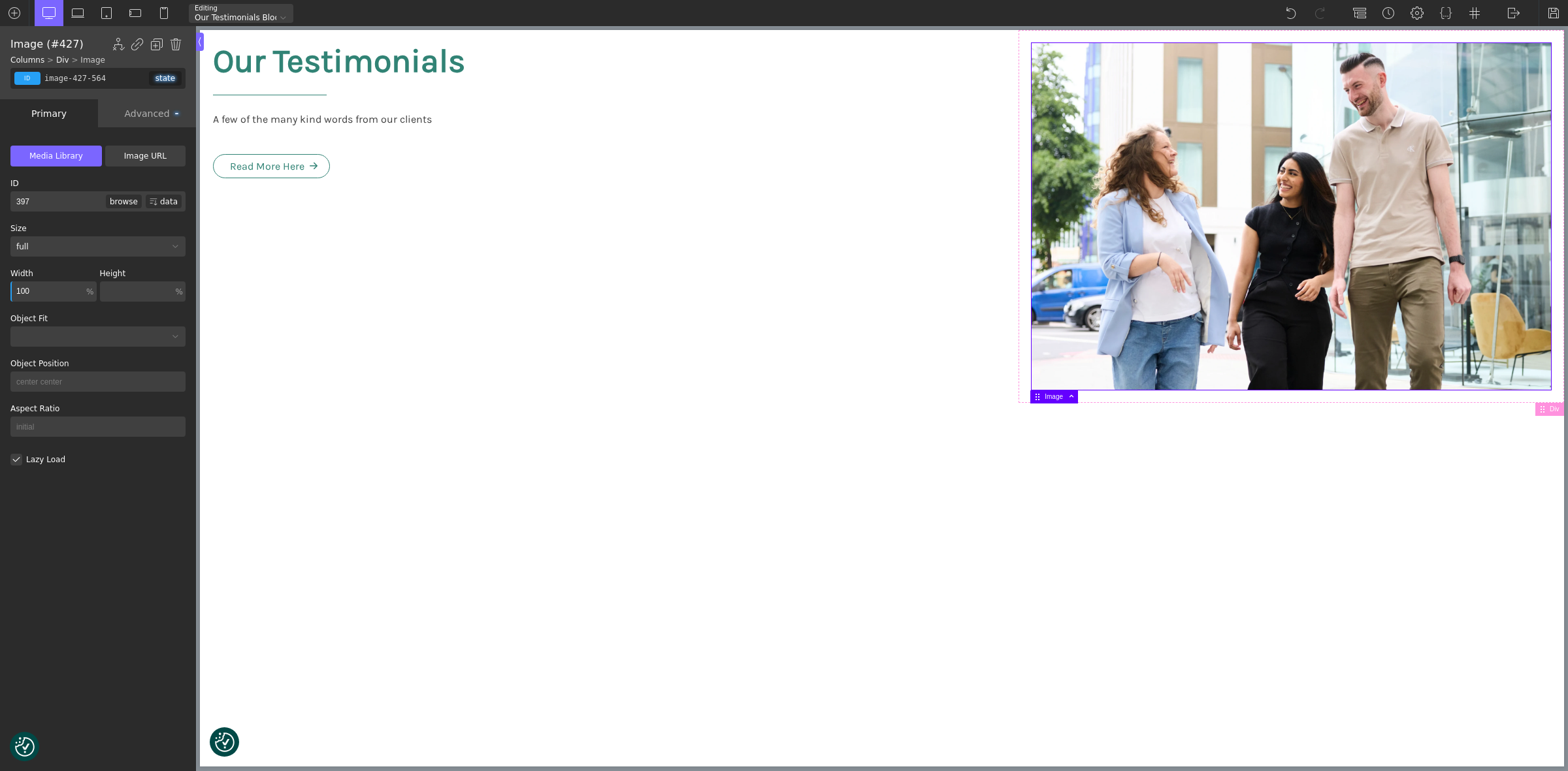
click at [72, 150] on label "Media Library" at bounding box center [56, 156] width 91 height 21
click at [0, 0] on input "Media Library" at bounding box center [0, 0] width 0 height 0
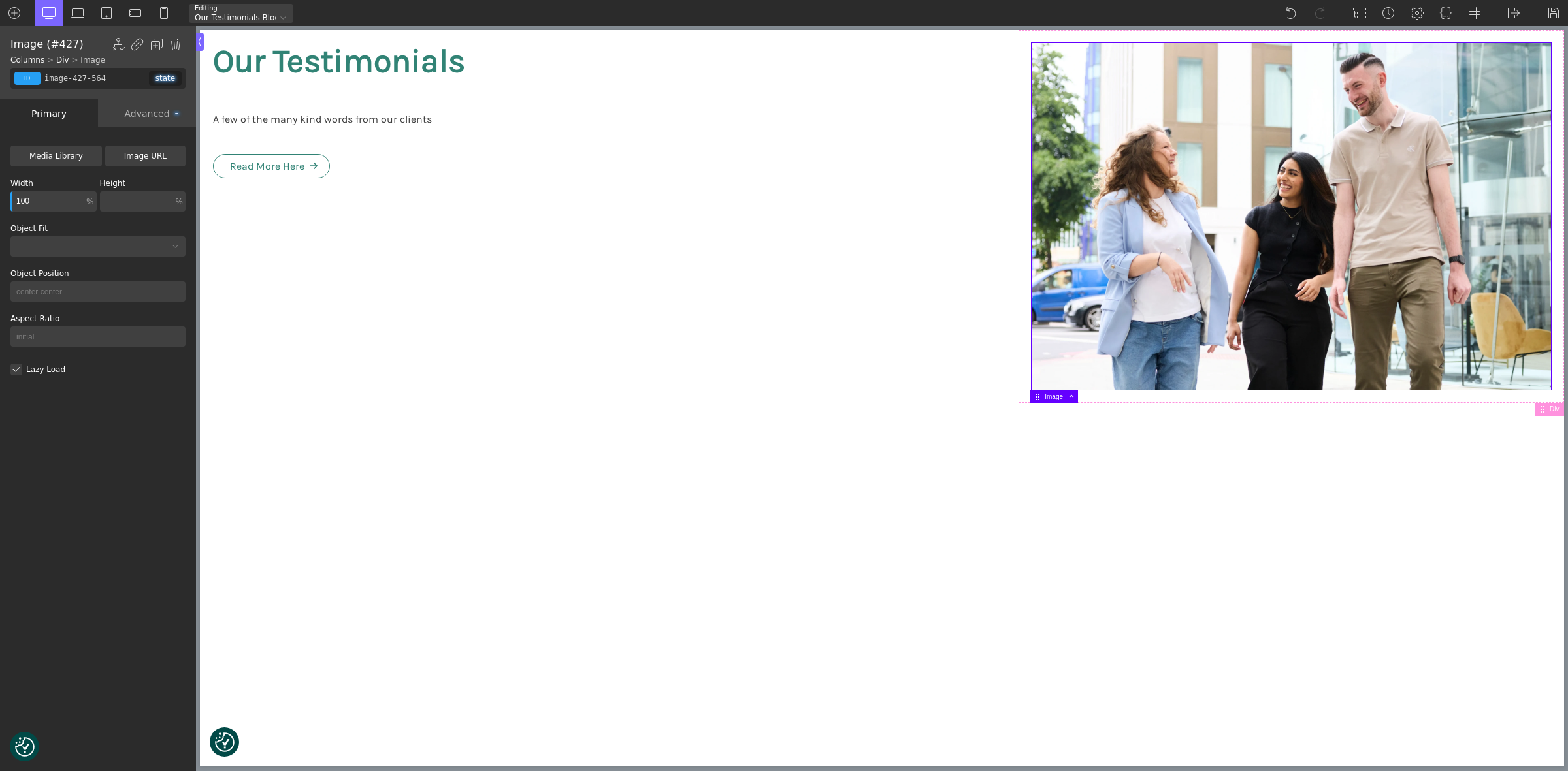
click at [73, 155] on label "Media Library" at bounding box center [56, 156] width 91 height 21
click at [0, 0] on input "Media Library" at bounding box center [0, 0] width 0 height 0
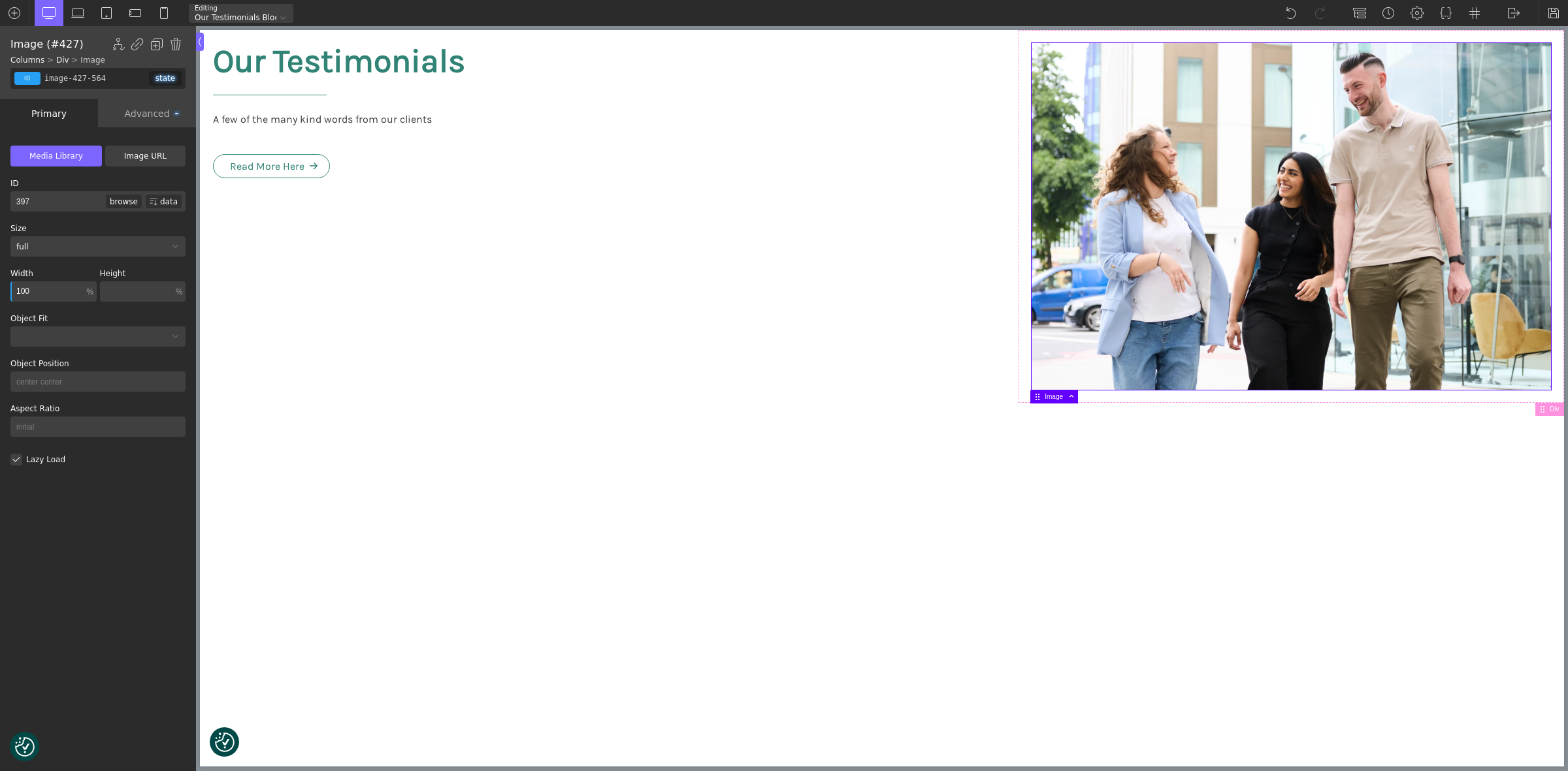
click at [129, 200] on div "browse" at bounding box center [124, 201] width 36 height 13
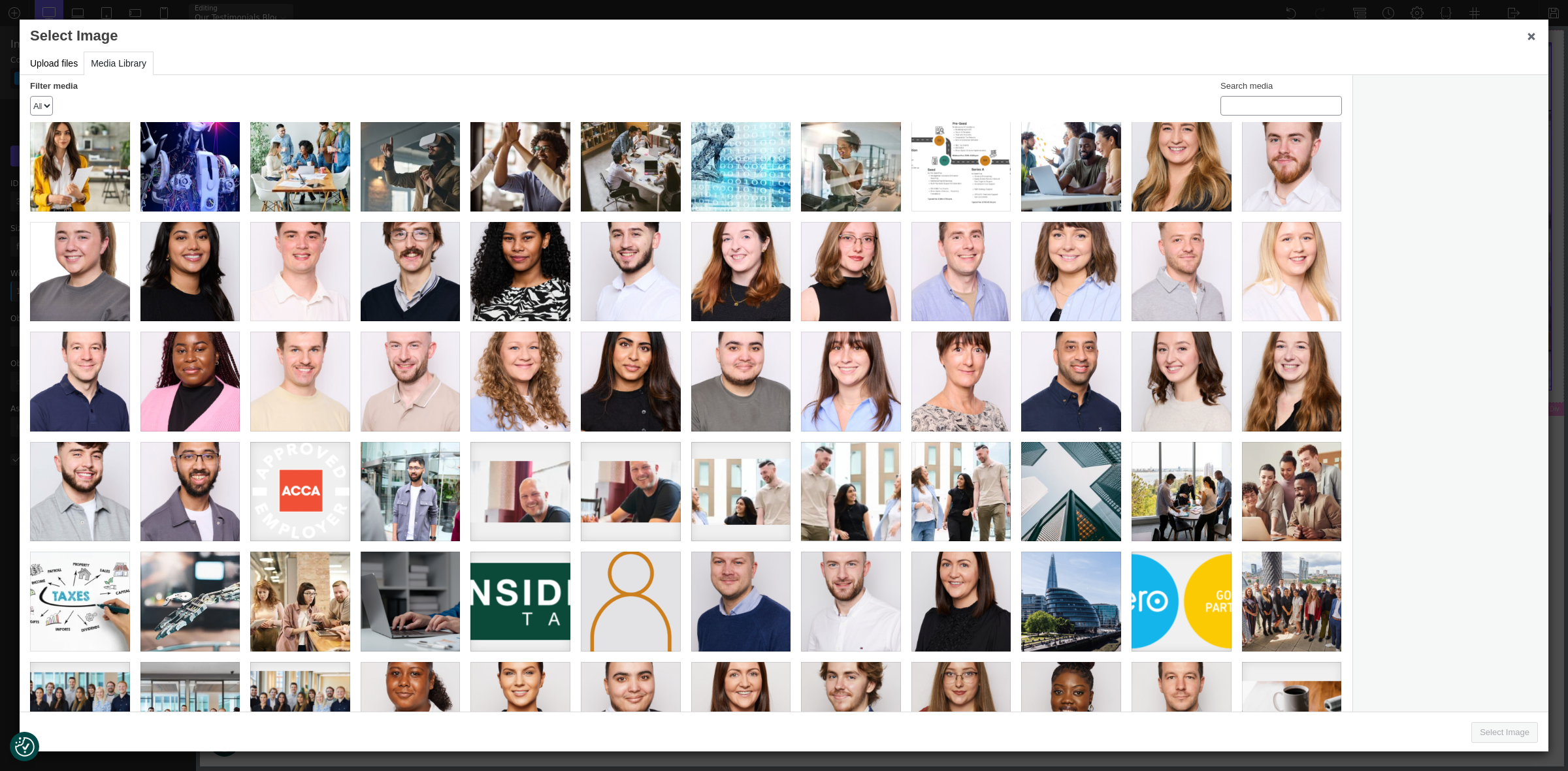
scroll to position [0, 0]
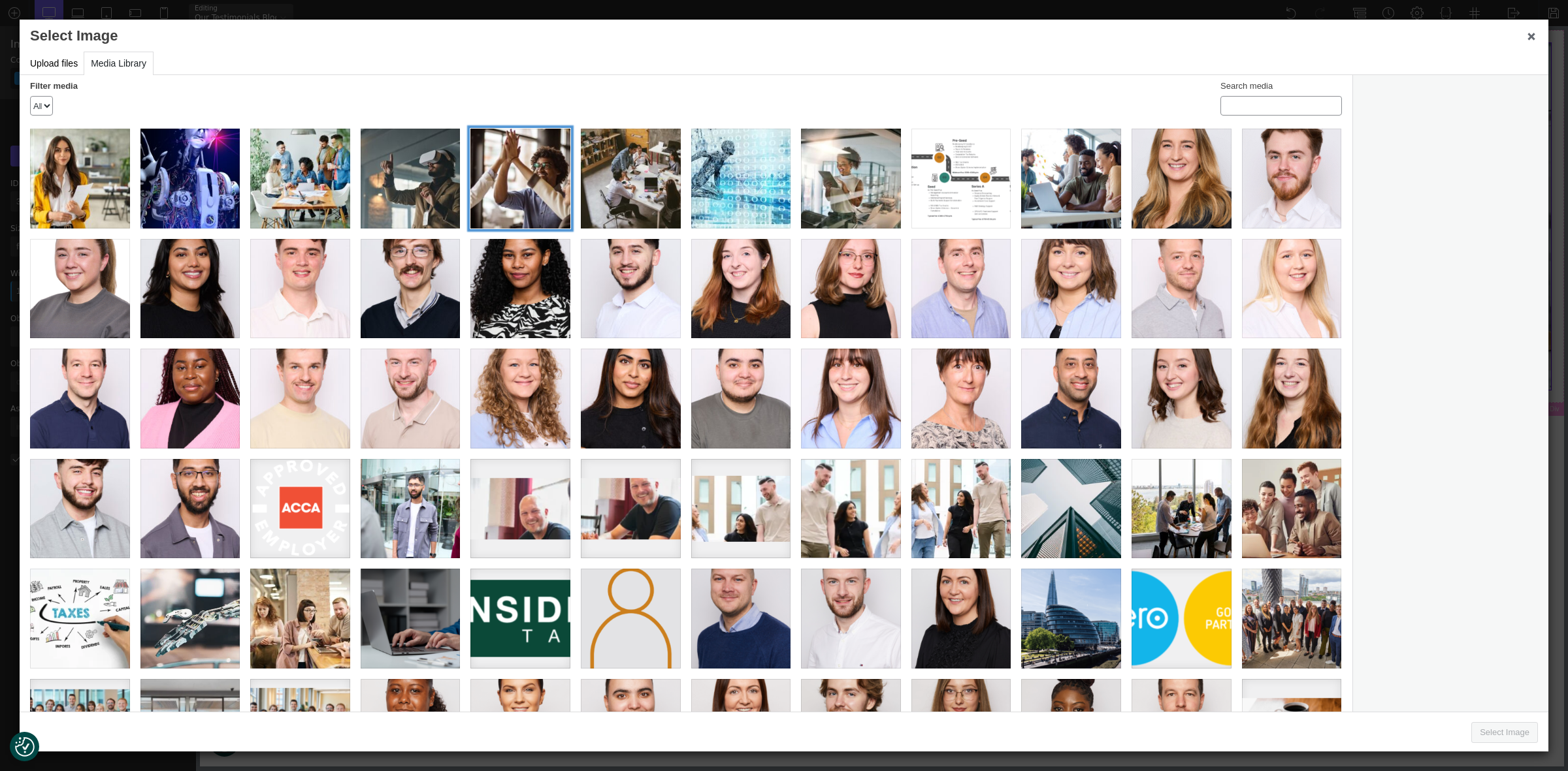
click at [511, 173] on div "Website_1200 x 800 004" at bounding box center [520, 179] width 100 height 100
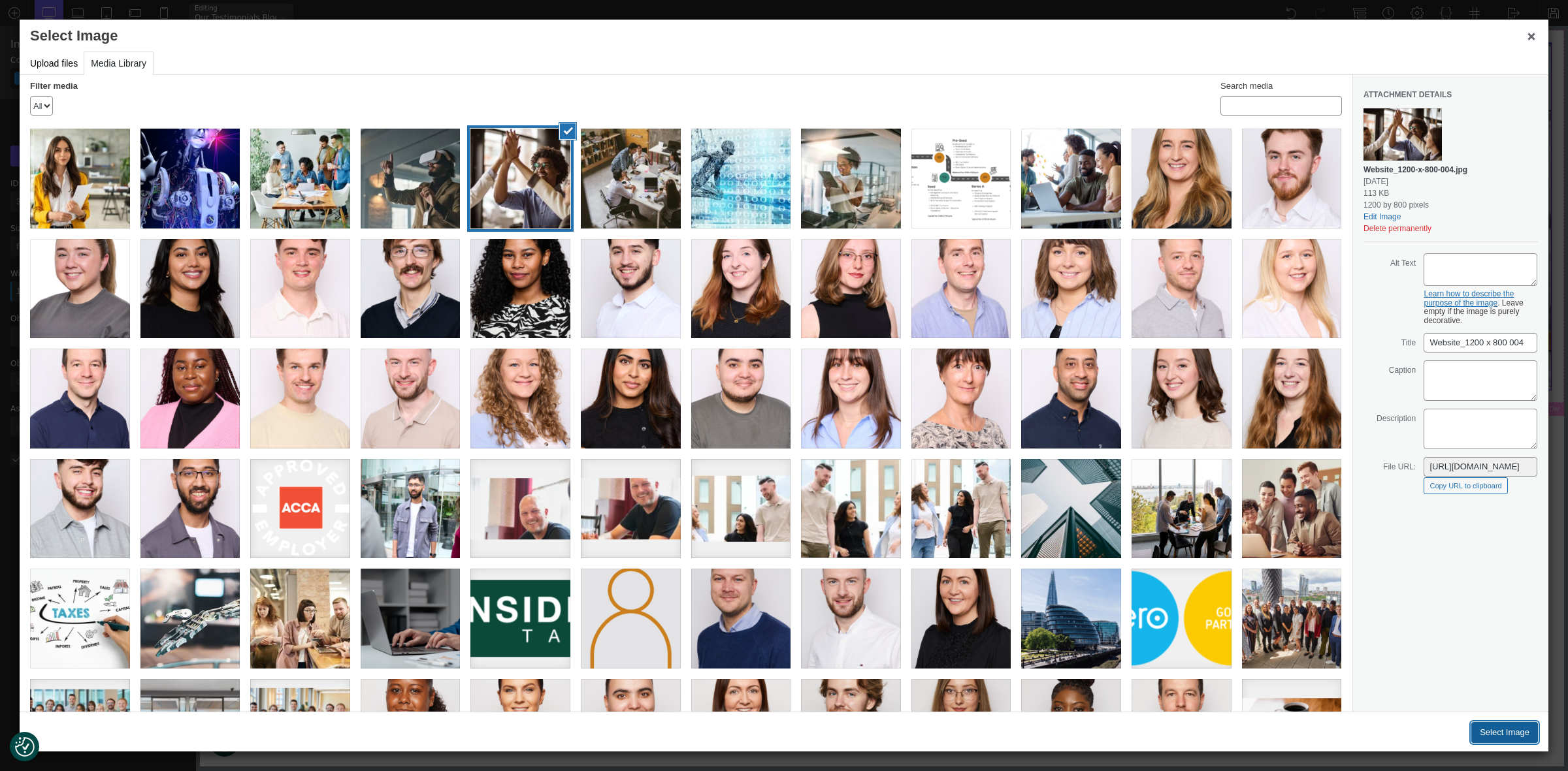
click at [1496, 729] on button "Select Image" at bounding box center [1504, 732] width 67 height 21
type input "633"
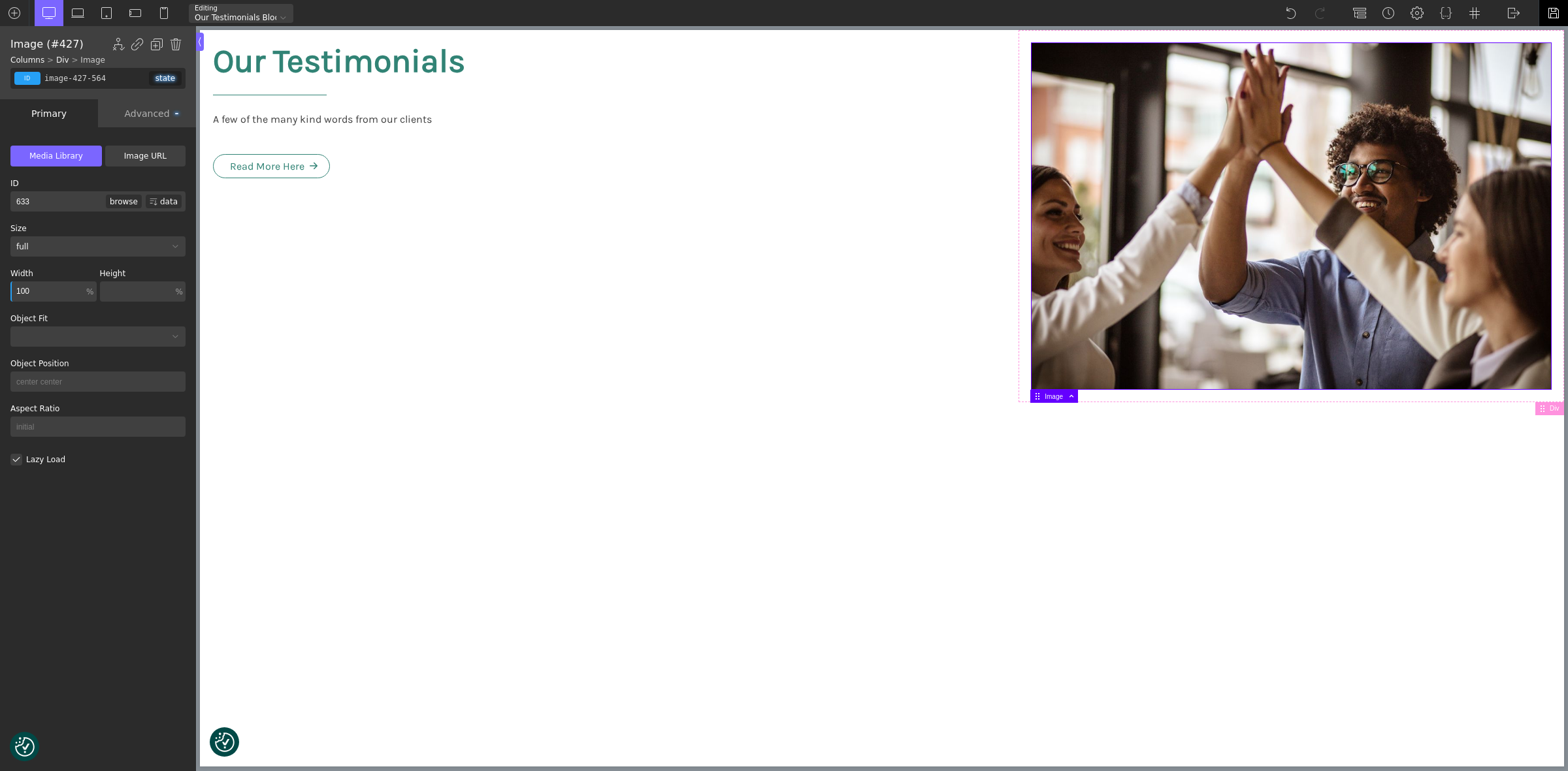
click at [1555, 10] on img at bounding box center [1553, 13] width 13 height 13
click at [1516, 12] on img at bounding box center [1513, 13] width 13 height 13
click at [1514, 35] on link "WP Admin" at bounding box center [1527, 34] width 56 height 21
